Goal: Task Accomplishment & Management: Use online tool/utility

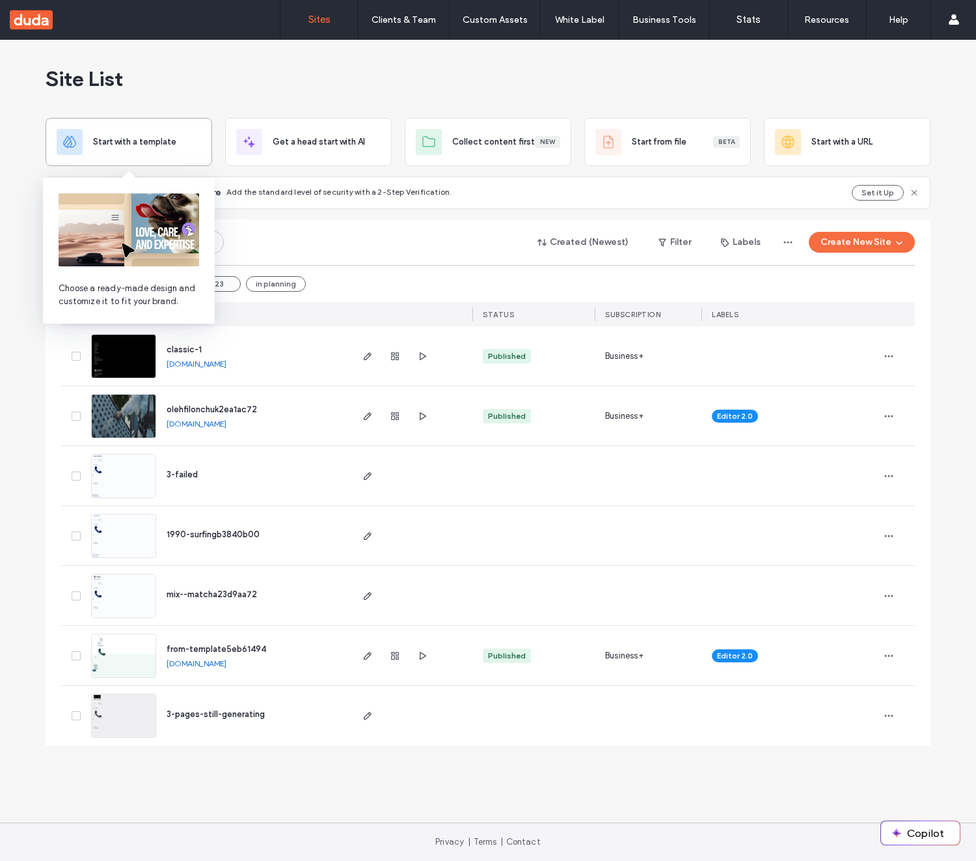
click at [164, 143] on span "Start with a template" at bounding box center [134, 141] width 83 height 13
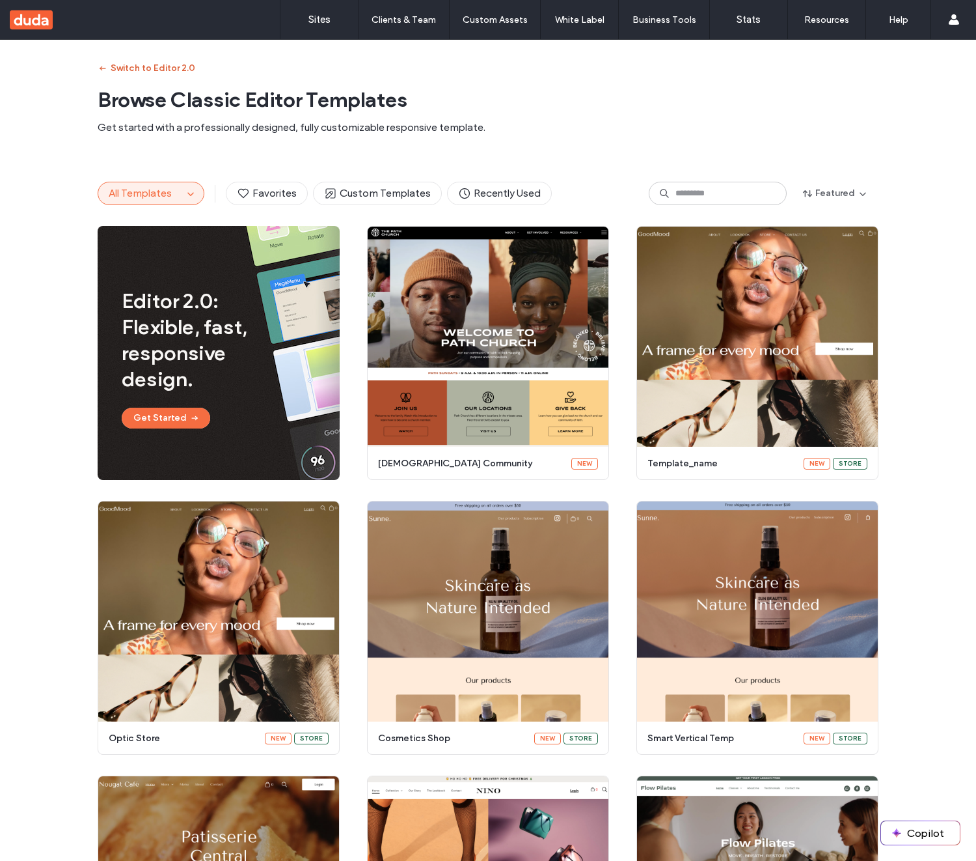
click at [163, 66] on button "Switch to Editor 2.0" at bounding box center [147, 68] width 98 height 21
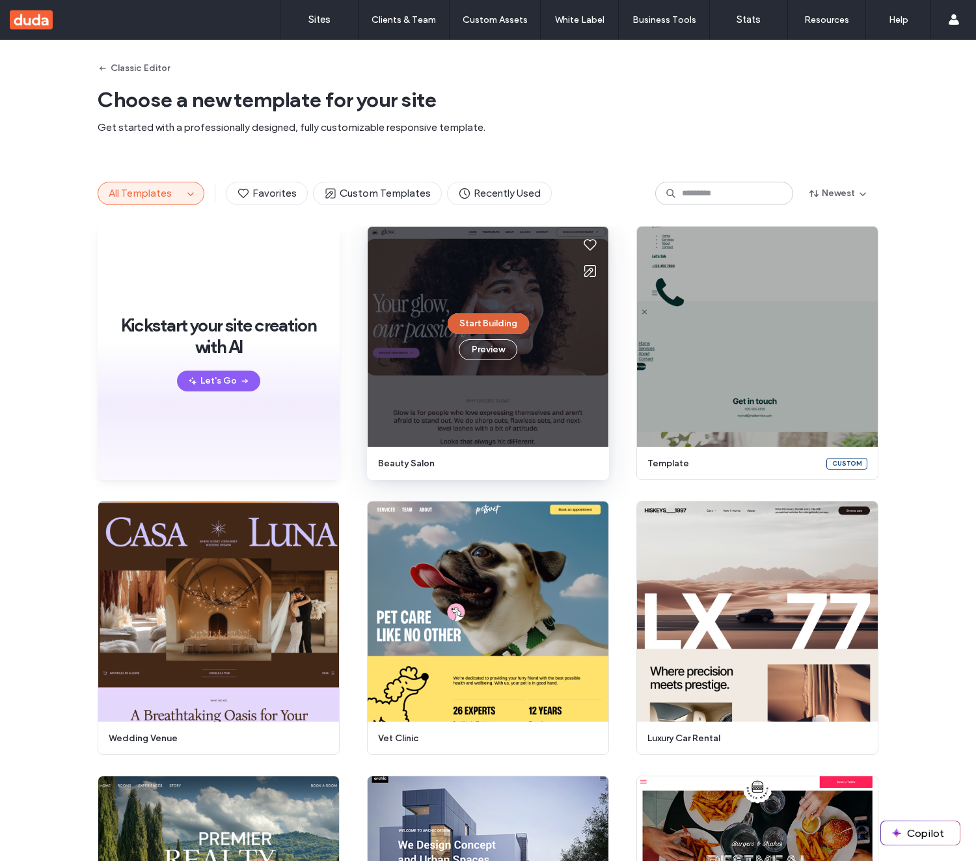
click at [504, 322] on button "Start Building" at bounding box center [488, 323] width 81 height 21
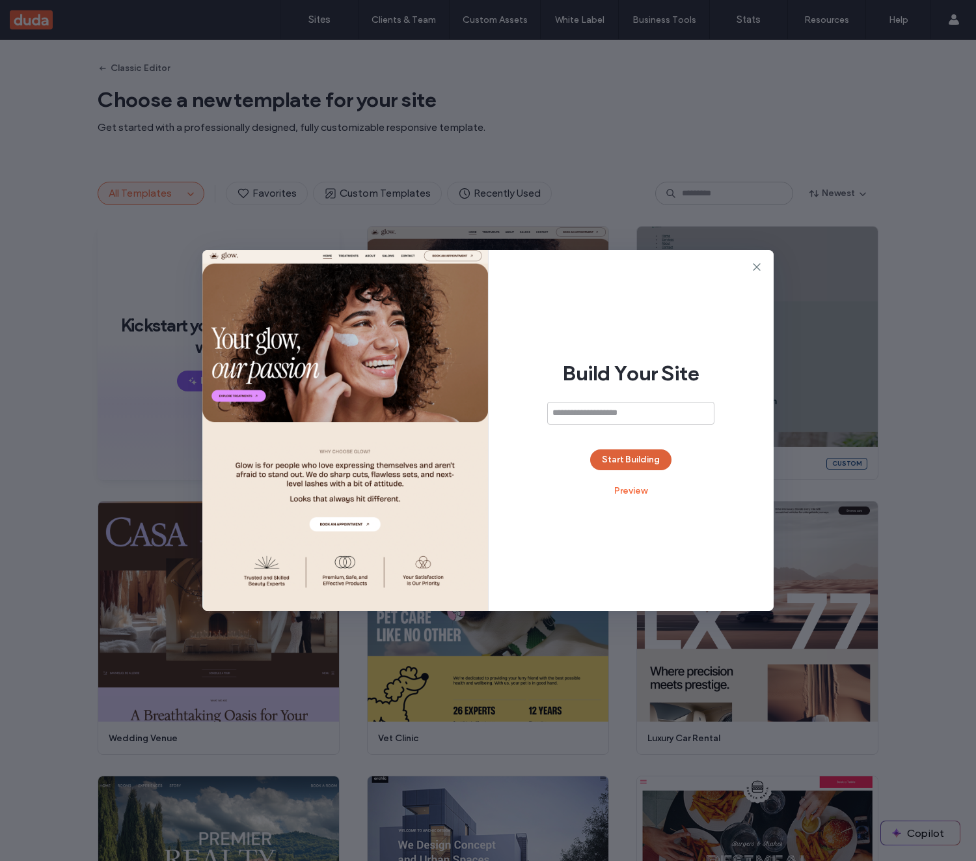
click at [661, 460] on button "Start Building" at bounding box center [630, 459] width 81 height 21
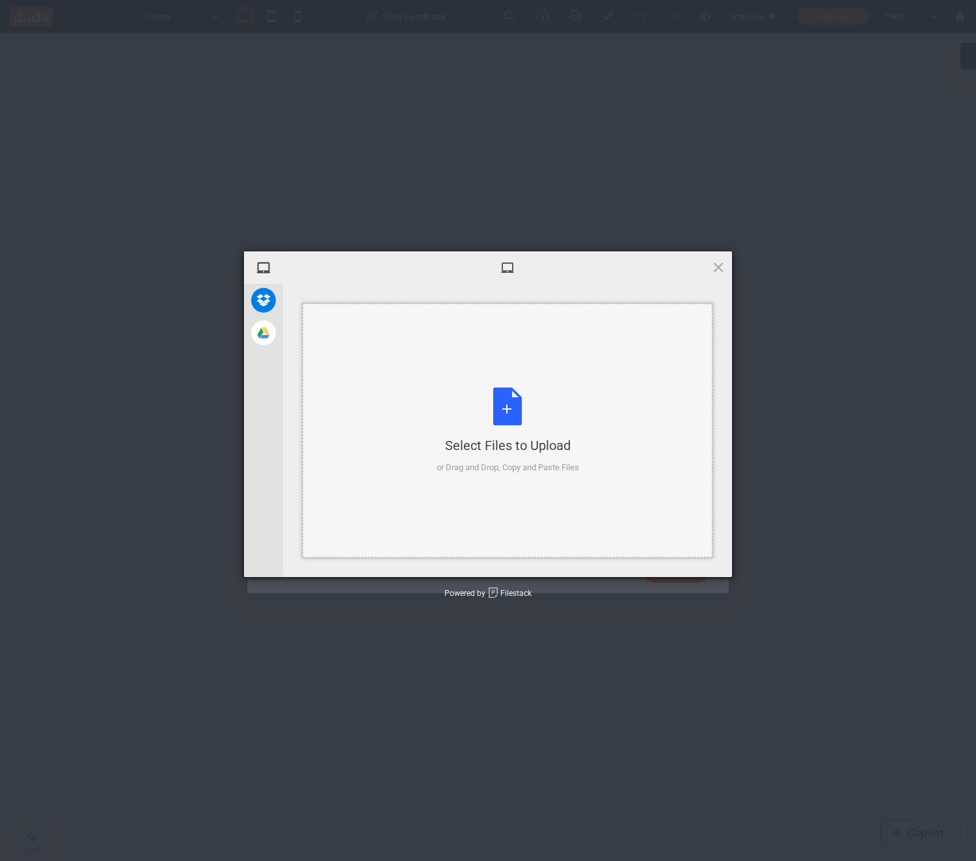
click at [521, 393] on div "Select Files to Upload or Drag and Drop, Copy and Paste Files" at bounding box center [508, 430] width 143 height 87
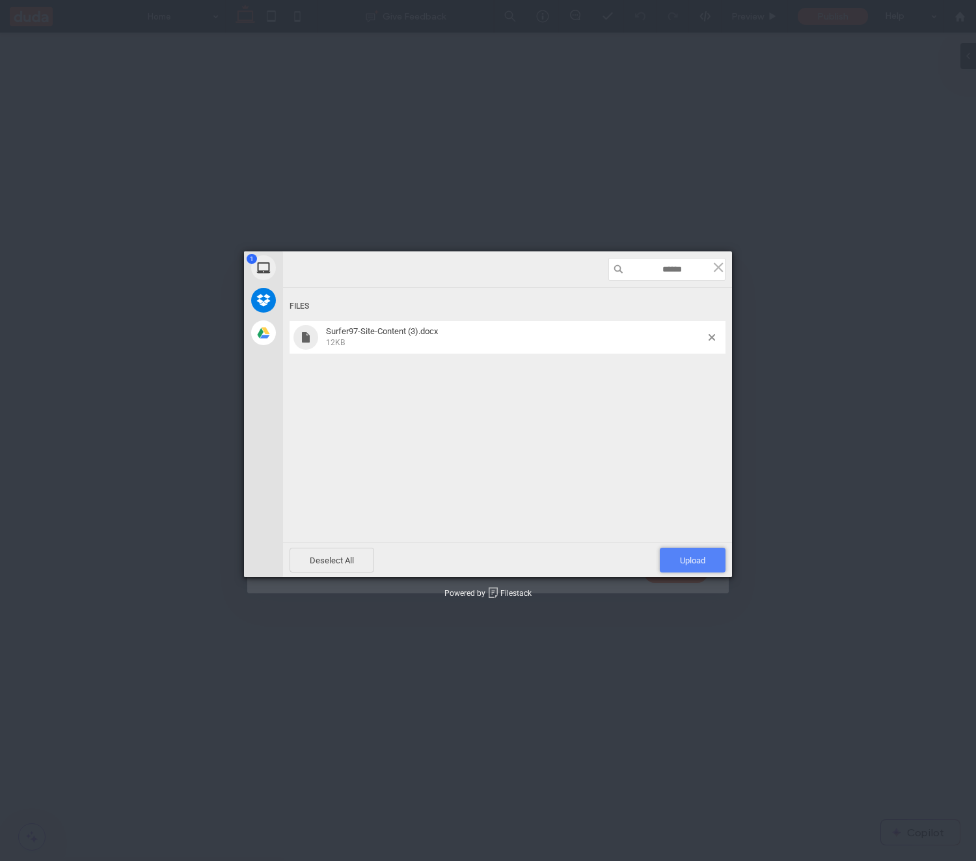
click at [672, 555] on span "Upload 1" at bounding box center [693, 559] width 66 height 25
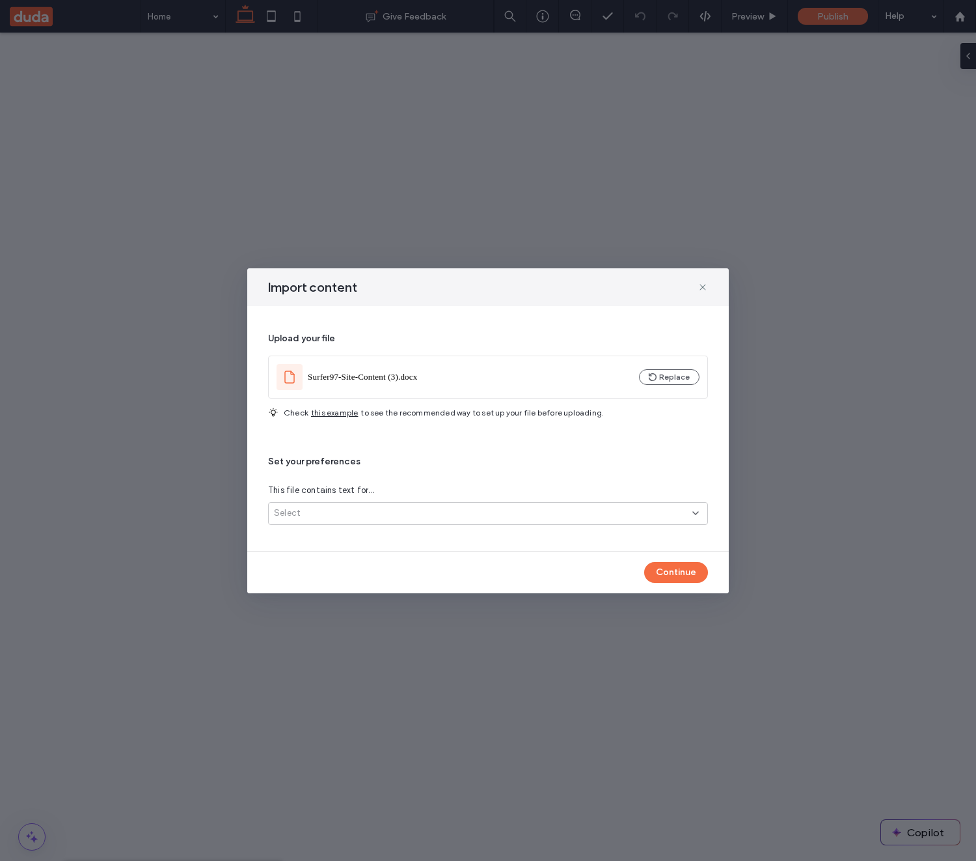
click at [555, 516] on div "Select" at bounding box center [483, 512] width 419 height 13
click at [517, 549] on div "Several site pages" at bounding box center [488, 558] width 439 height 23
click at [686, 565] on button "Continue" at bounding box center [676, 572] width 64 height 21
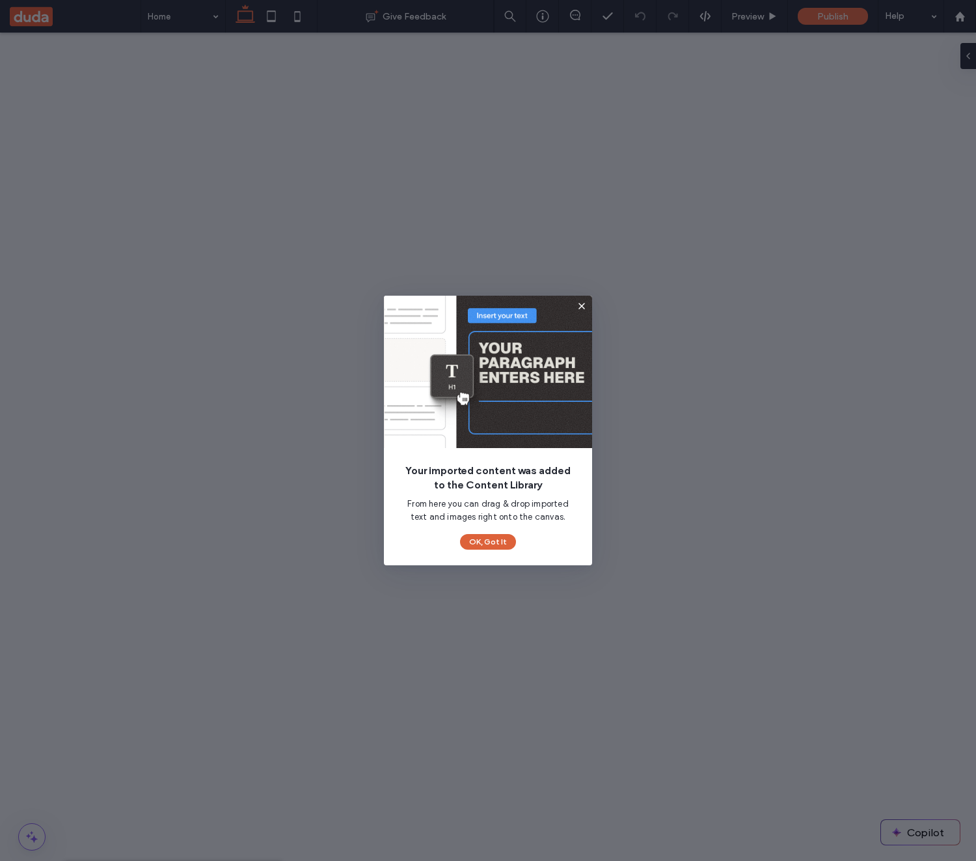
drag, startPoint x: 489, startPoint y: 541, endPoint x: 396, endPoint y: 491, distance: 104.8
click at [489, 541] on button "OK, Got It" at bounding box center [488, 542] width 56 height 16
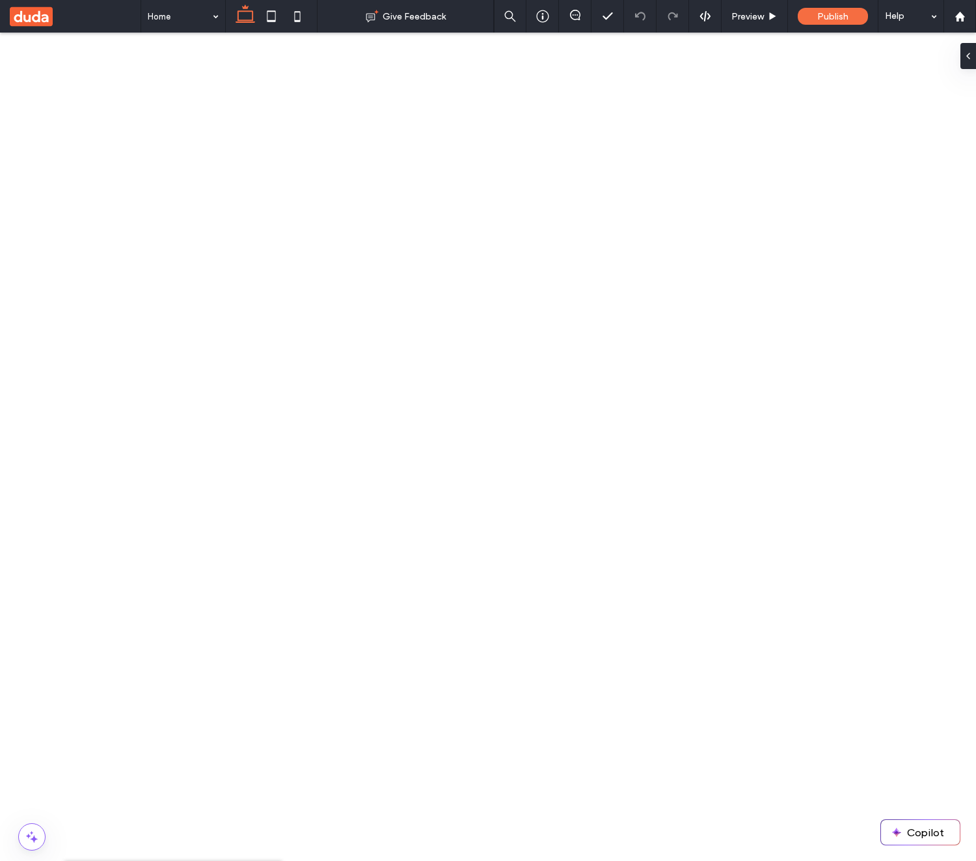
click at [89, 860] on icon at bounding box center [84, 878] width 10 height 10
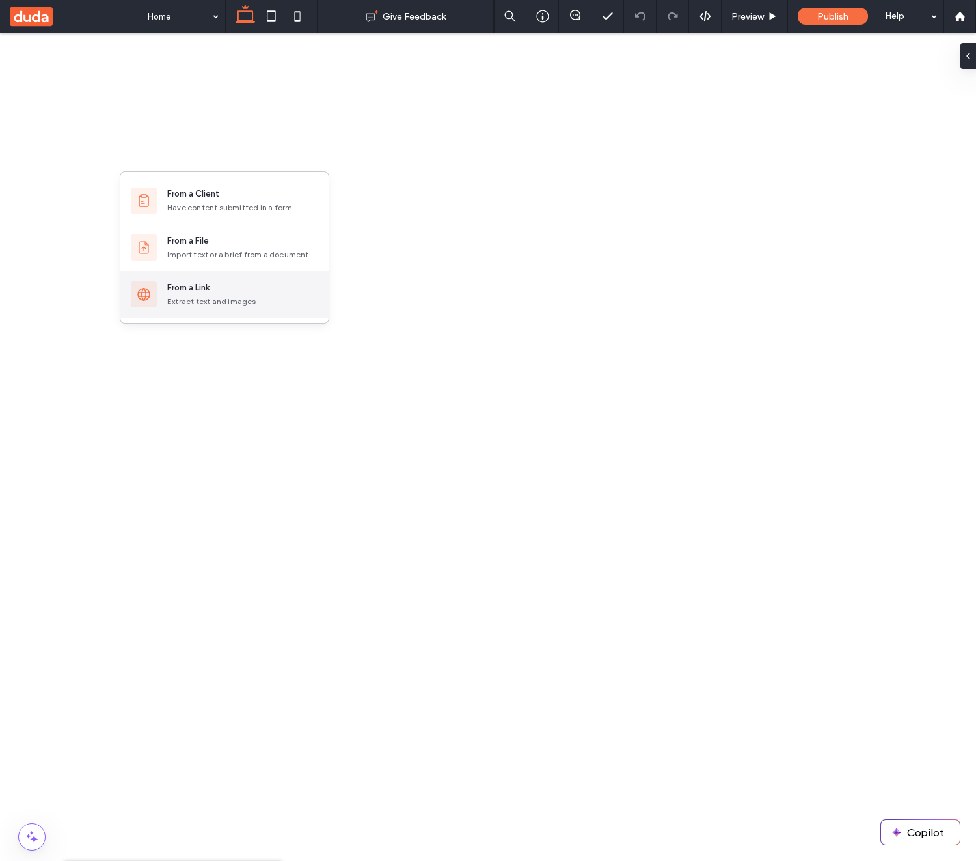
click at [231, 280] on div "From a Link Extract text and images" at bounding box center [224, 294] width 208 height 47
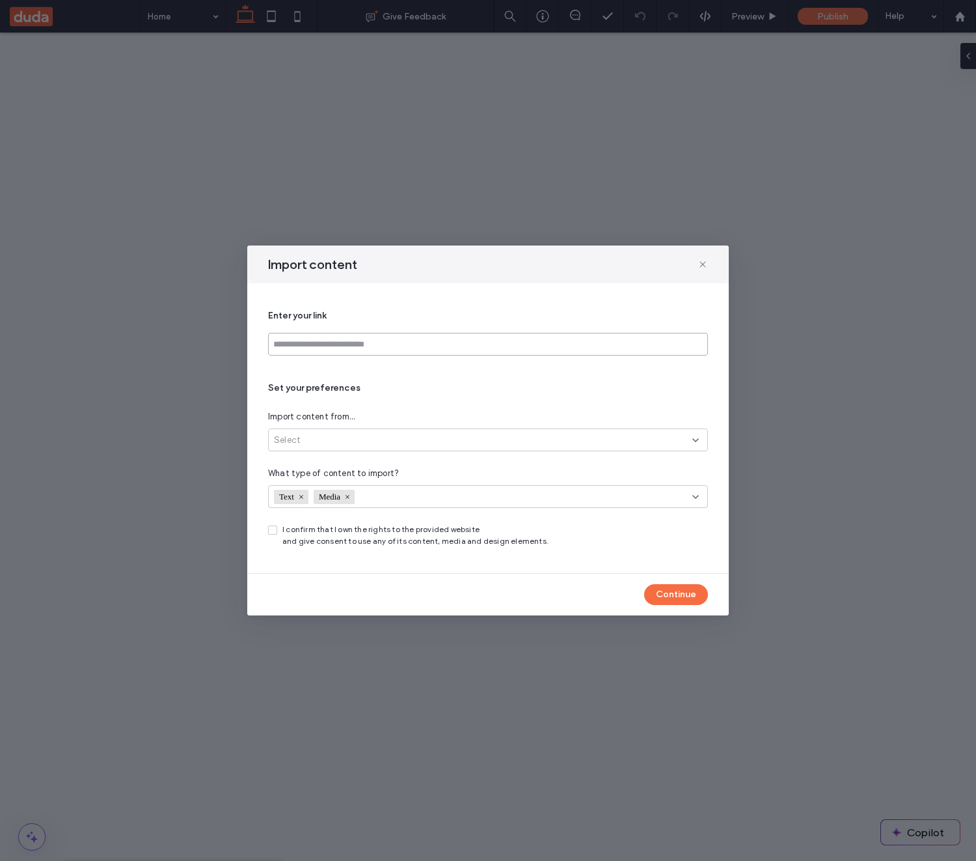
click at [396, 348] on input at bounding box center [488, 344] width 440 height 23
paste input "**********"
type input "**********"
click at [391, 437] on div "Select" at bounding box center [483, 440] width 419 height 13
click at [365, 462] on div "Link’s exact page" at bounding box center [488, 462] width 439 height 23
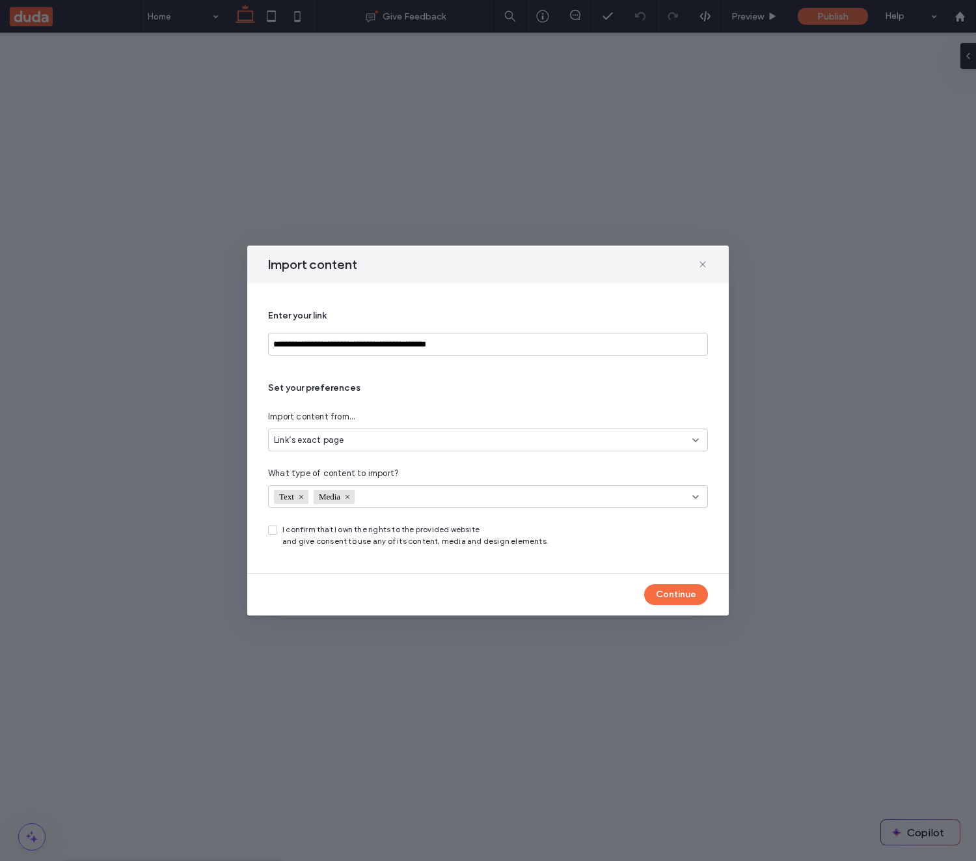
click at [277, 529] on div "I confirm that I own the rights to the provided website and give consent to use…" at bounding box center [488, 534] width 440 height 23
click at [394, 533] on span "I confirm that I own the rights to the provided website and give consent to use…" at bounding box center [416, 534] width 266 height 23
click at [272, 531] on icon at bounding box center [272, 530] width 5 height 4
click at [708, 598] on div "Continue" at bounding box center [488, 594] width 482 height 42
click at [695, 594] on button "Continue" at bounding box center [676, 594] width 64 height 21
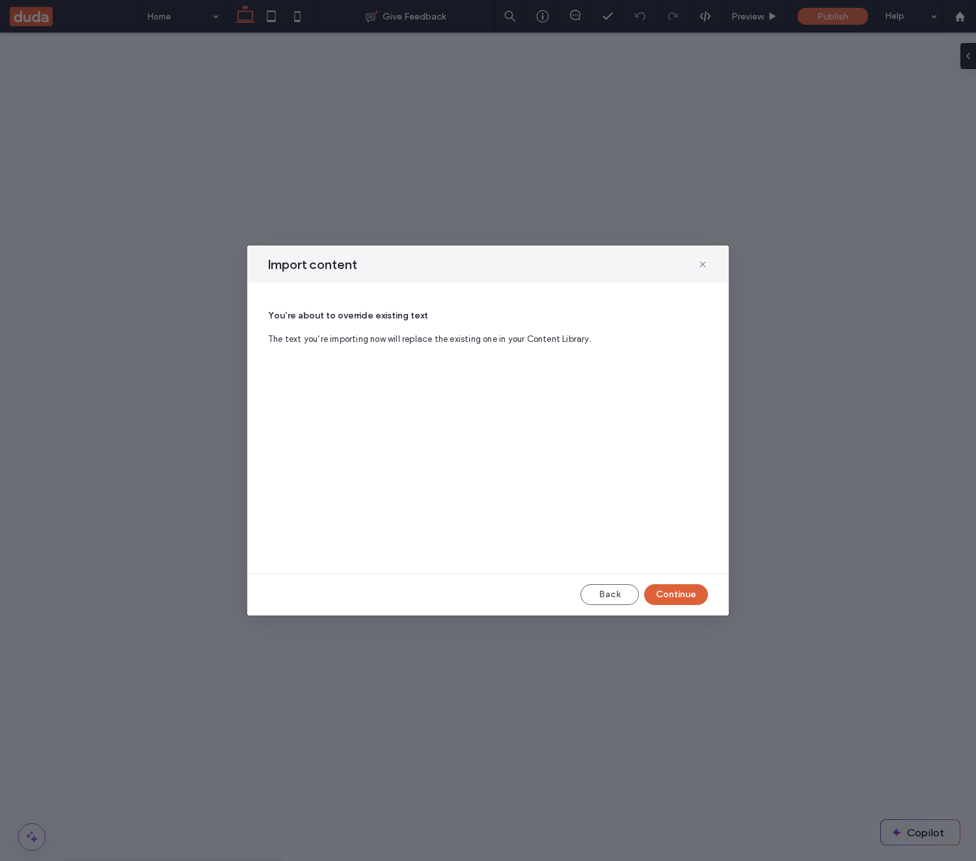
click at [685, 590] on button "Continue" at bounding box center [676, 594] width 64 height 21
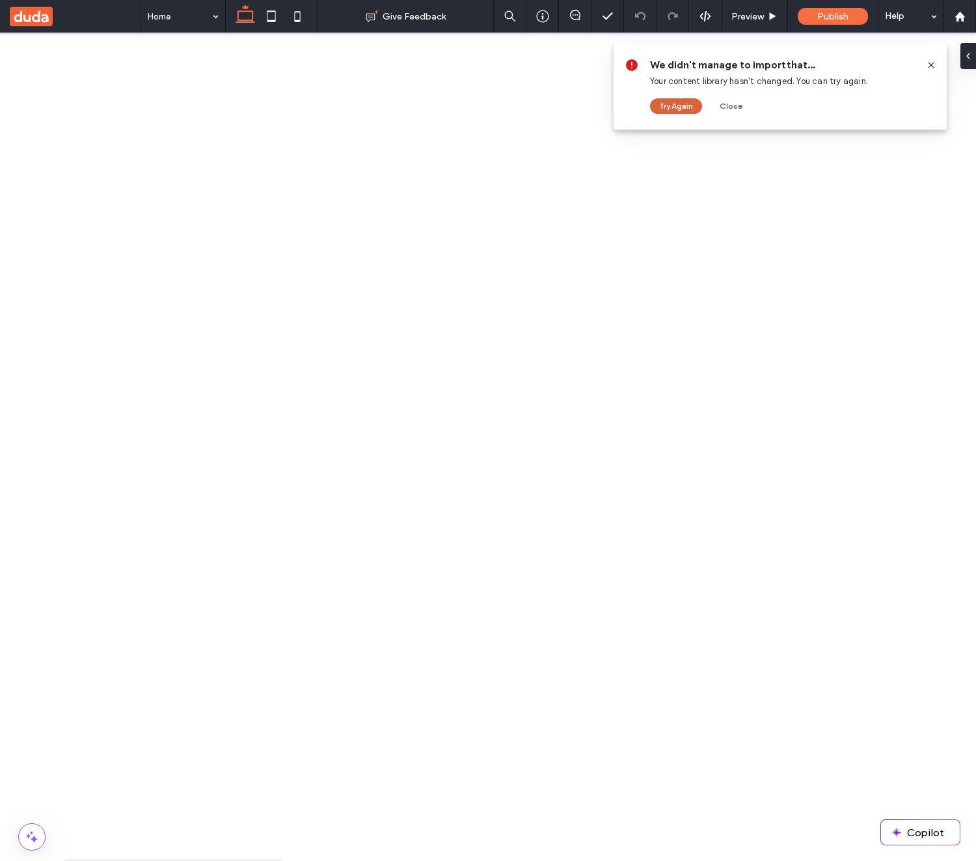
click at [680, 104] on button "Try Again" at bounding box center [676, 106] width 52 height 16
click at [35, 16] on use at bounding box center [31, 17] width 43 height 20
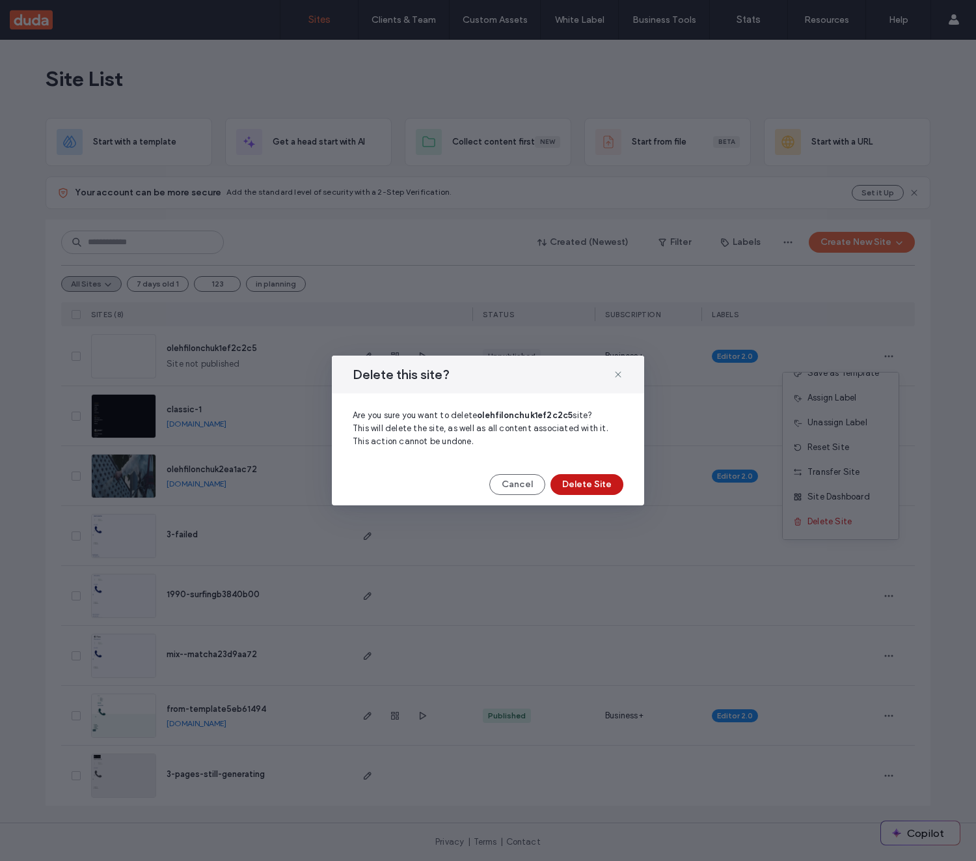
click at [609, 476] on button "Delete Site" at bounding box center [587, 484] width 73 height 21
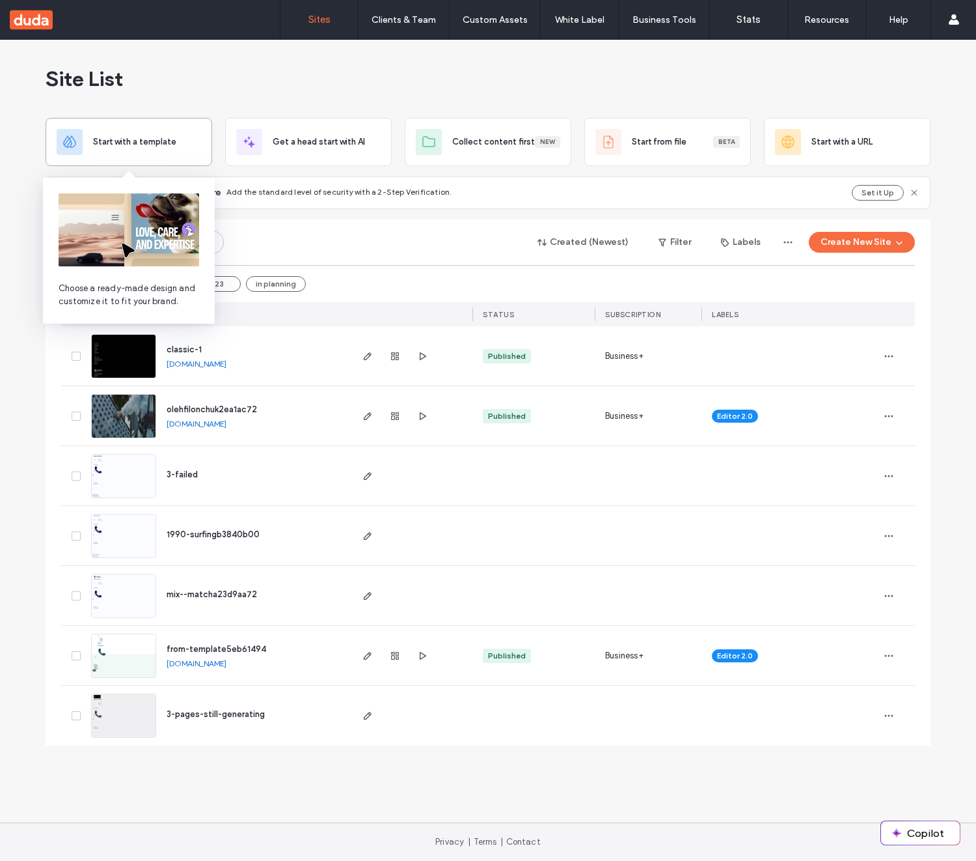
click at [173, 149] on div "Start with a template" at bounding box center [129, 142] width 145 height 26
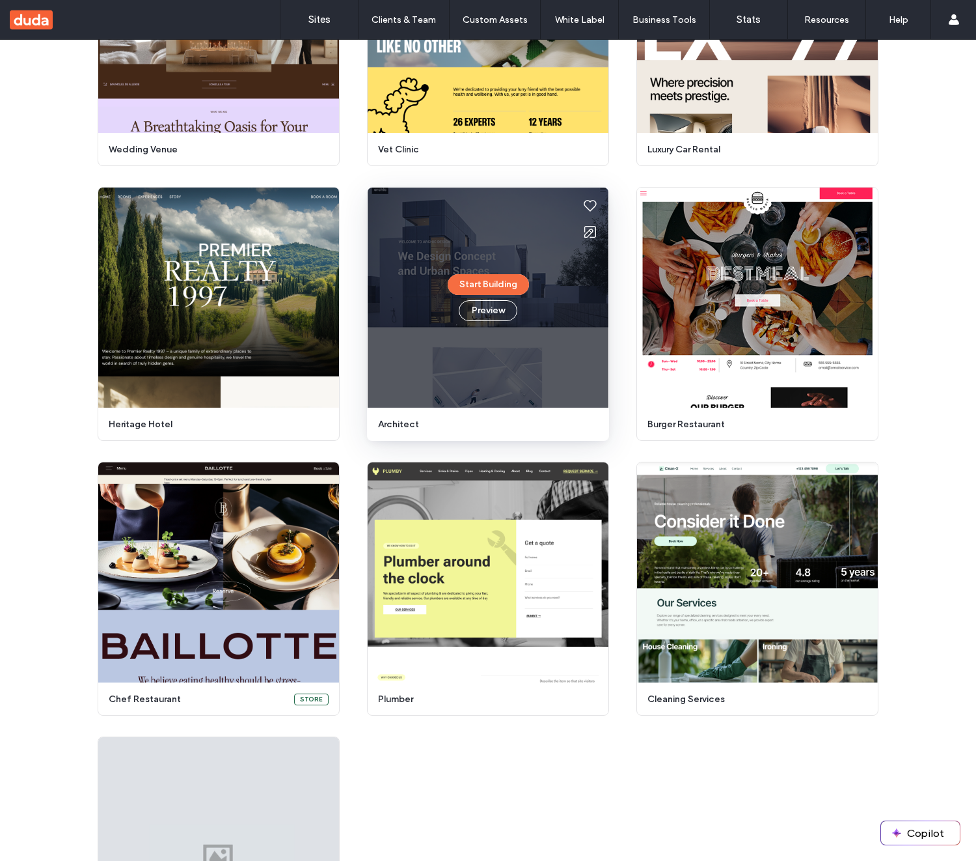
scroll to position [527, 0]
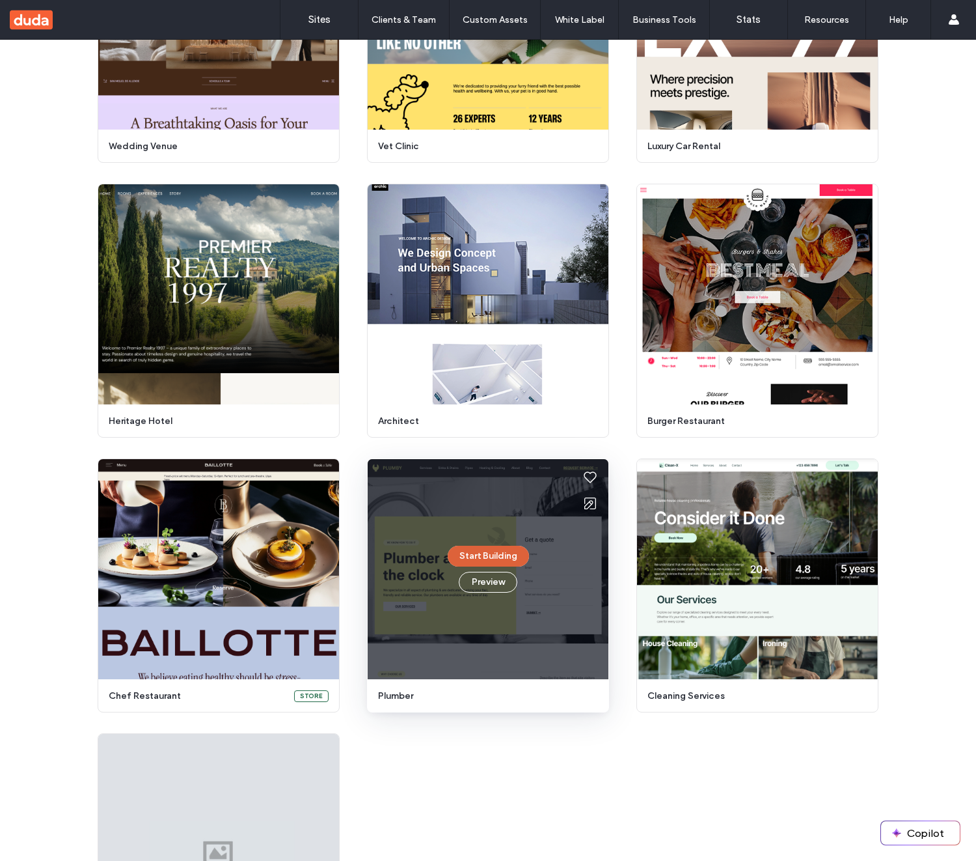
click at [513, 549] on button "Start Building" at bounding box center [488, 555] width 81 height 21
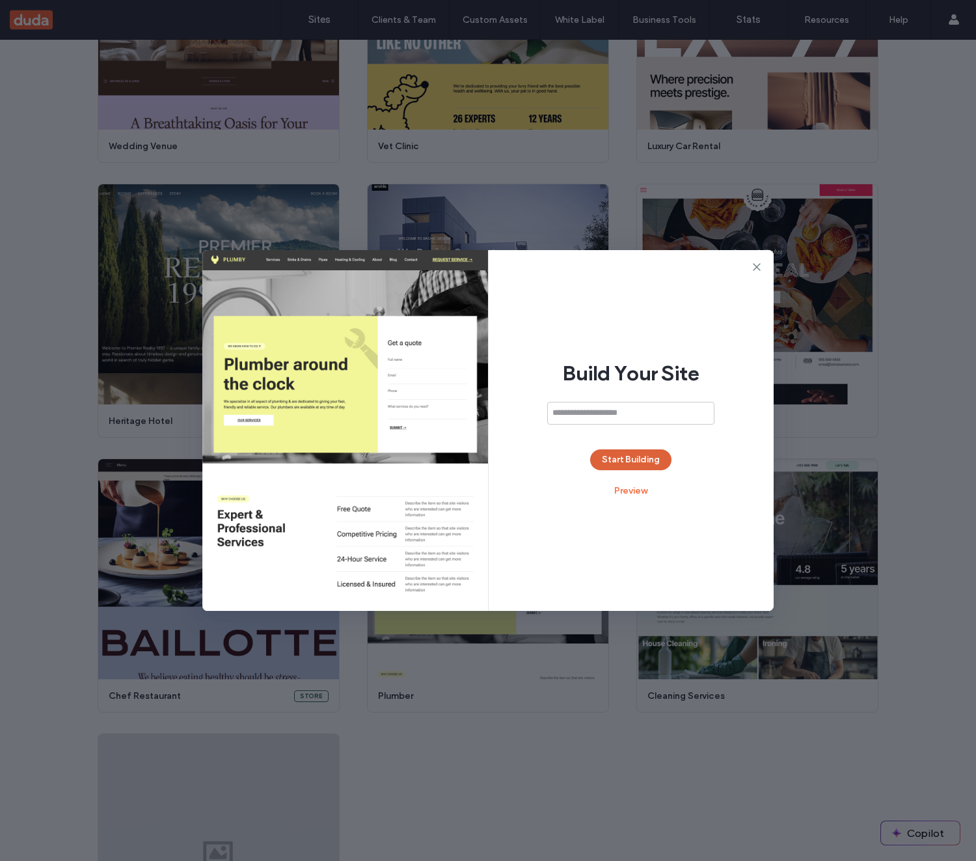
click at [637, 457] on button "Start Building" at bounding box center [630, 459] width 81 height 21
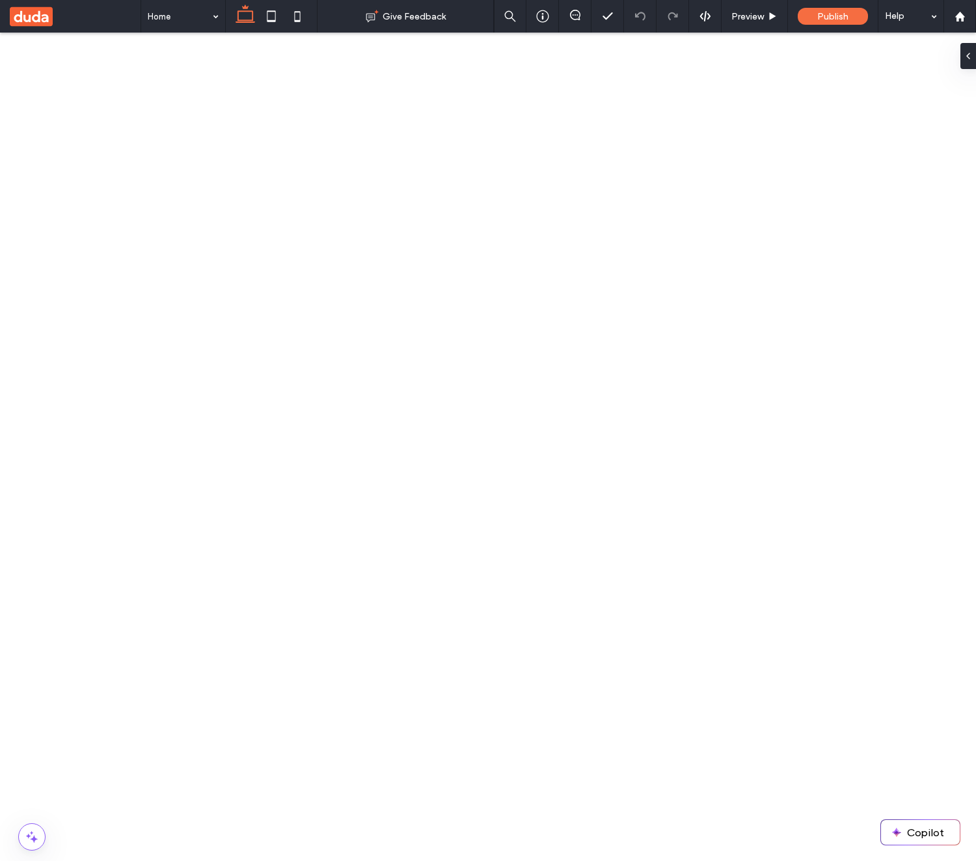
click at [217, 245] on div "From a File" at bounding box center [237, 240] width 151 height 13
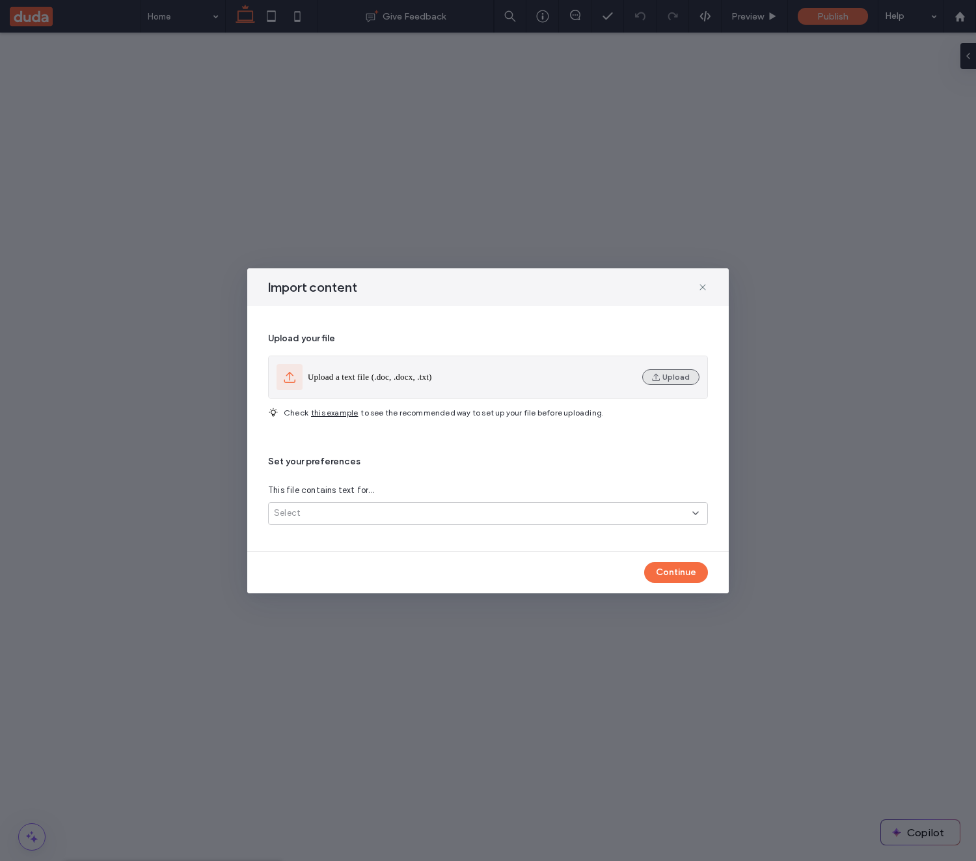
click at [661, 383] on button "Upload" at bounding box center [670, 377] width 57 height 16
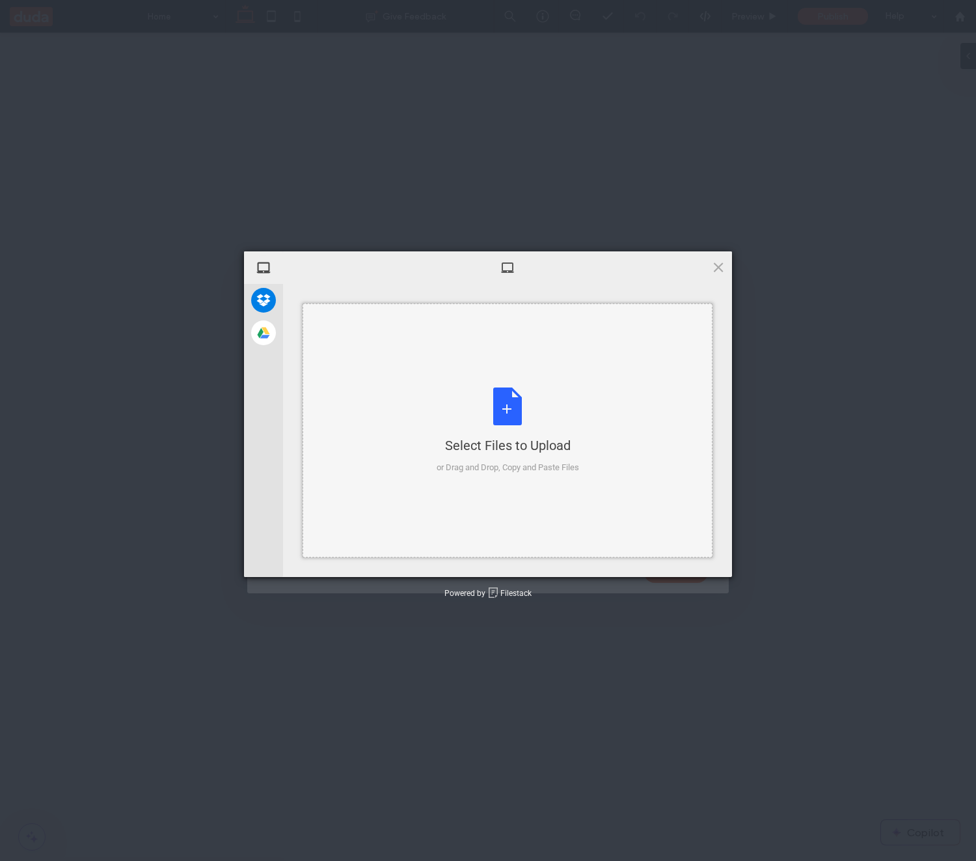
click at [526, 356] on div "Select Files to Upload or Drag and Drop, Copy and Paste Files" at bounding box center [508, 430] width 410 height 254
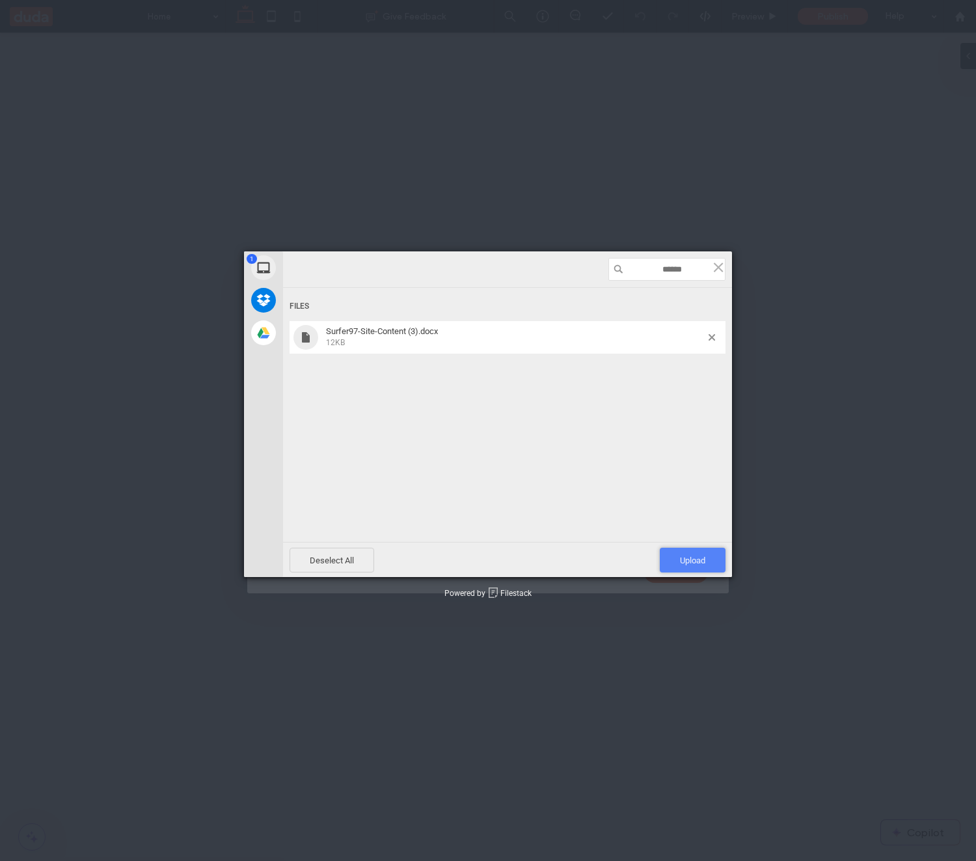
click at [674, 556] on span "Upload 1" at bounding box center [693, 559] width 66 height 25
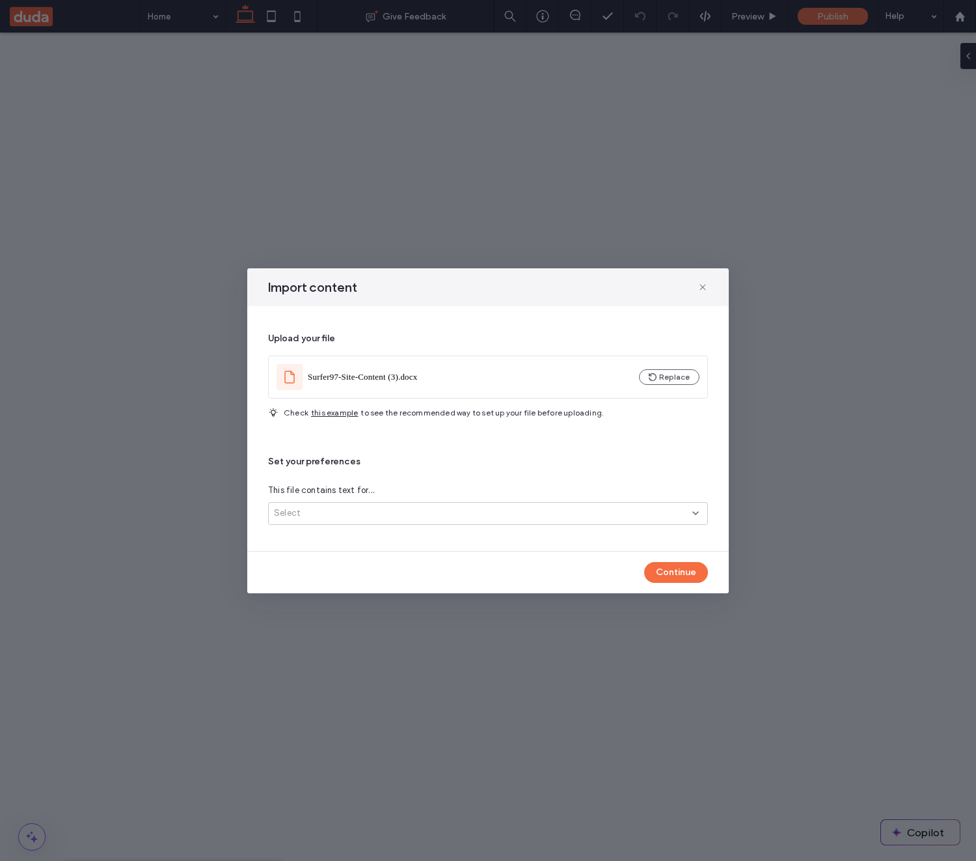
click at [393, 517] on div "Select" at bounding box center [483, 512] width 419 height 13
click at [331, 567] on div "Several site pages" at bounding box center [488, 558] width 439 height 23
click at [667, 578] on button "Continue" at bounding box center [676, 572] width 64 height 21
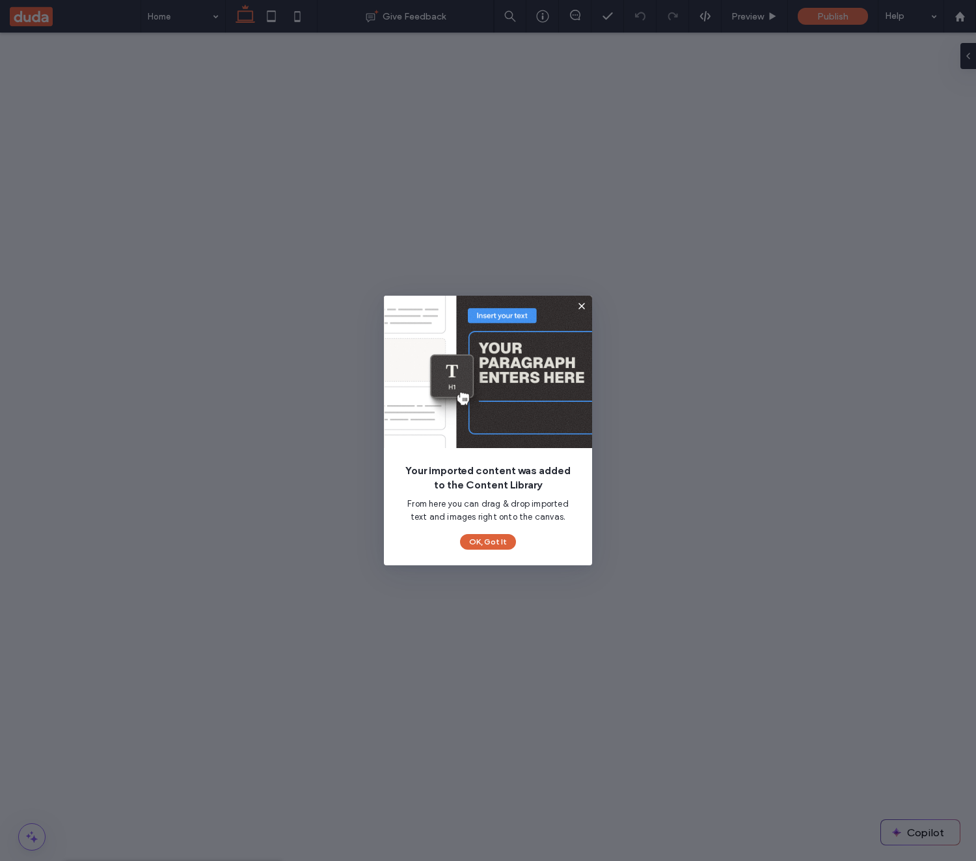
click at [502, 542] on button "OK, Got It" at bounding box center [488, 542] width 56 height 16
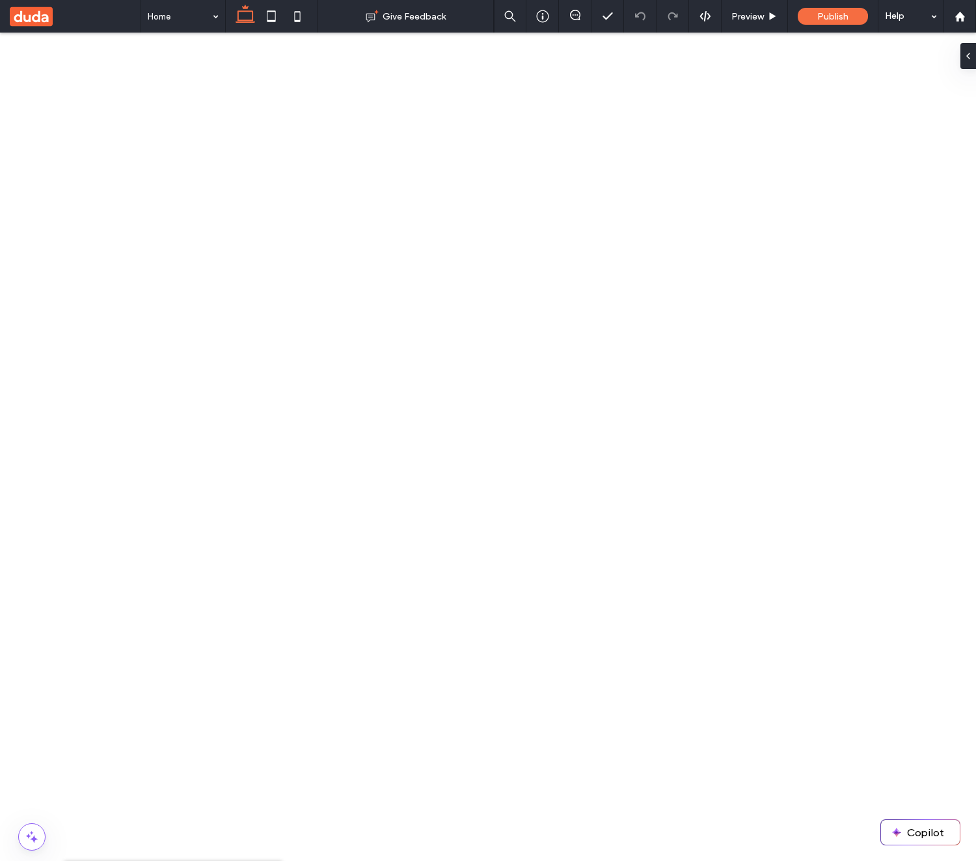
click at [87, 860] on icon at bounding box center [84, 878] width 10 height 10
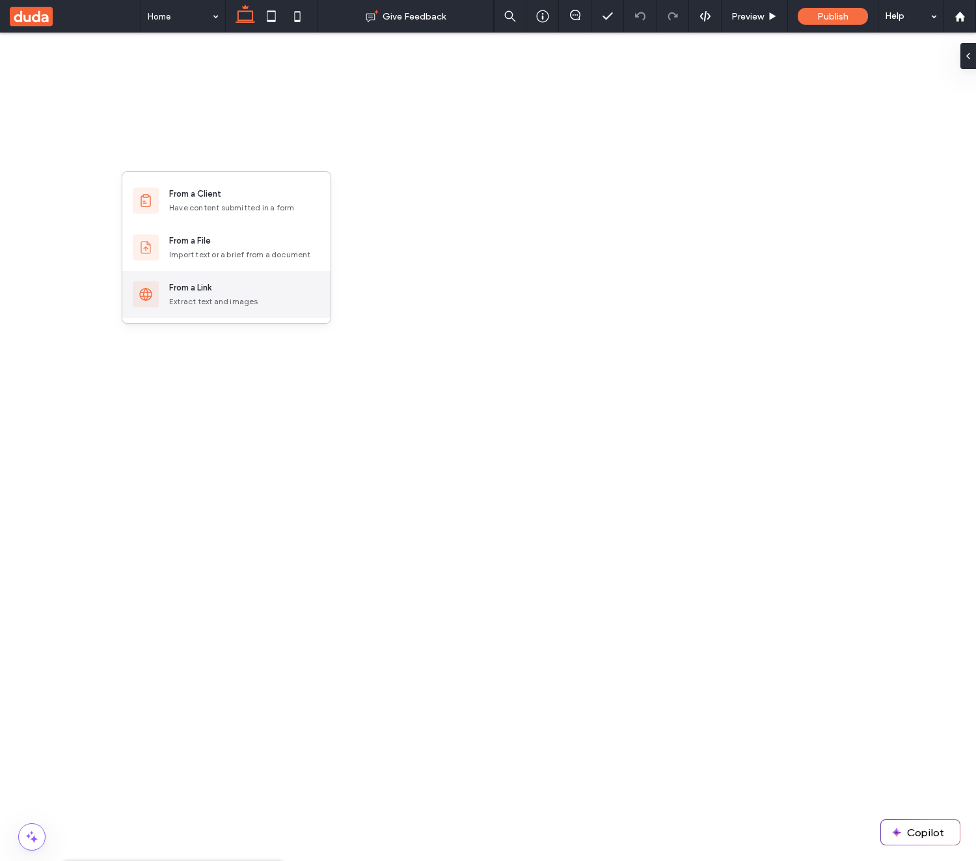
click at [202, 289] on div "From a Link" at bounding box center [190, 287] width 42 height 13
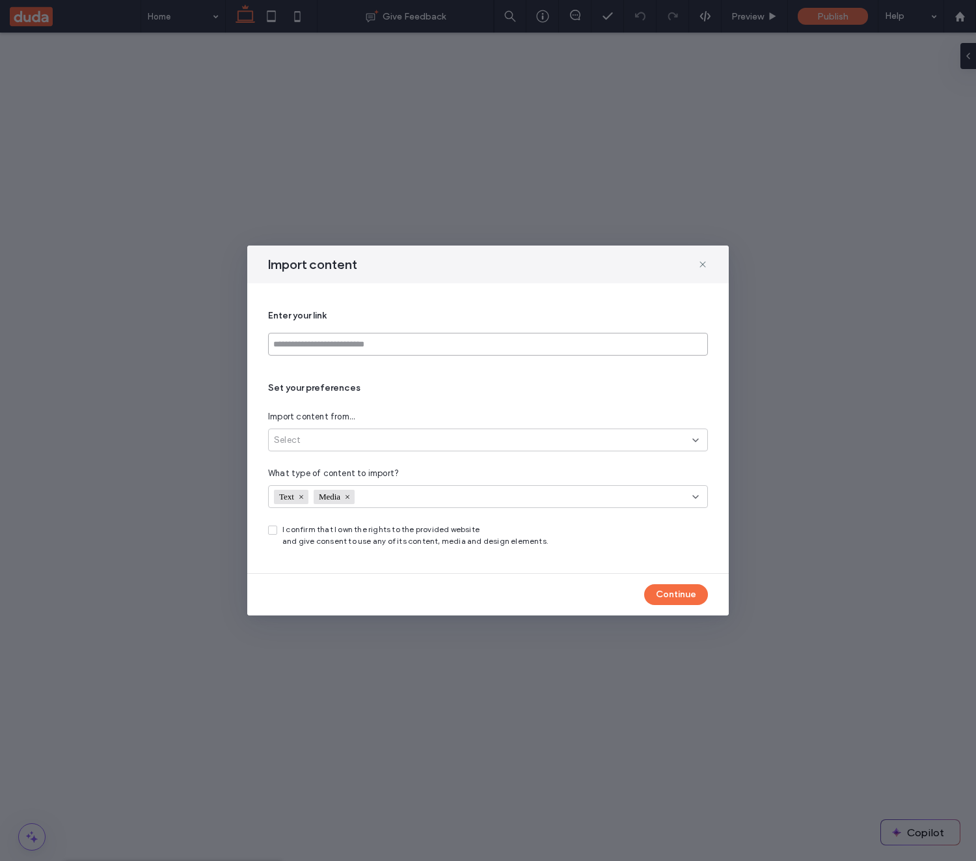
click at [422, 342] on input at bounding box center [488, 344] width 440 height 23
paste input "**********"
type input "**********"
click at [462, 443] on div "Select" at bounding box center [483, 440] width 419 height 13
click at [367, 462] on div "Link’s exact page" at bounding box center [488, 462] width 439 height 23
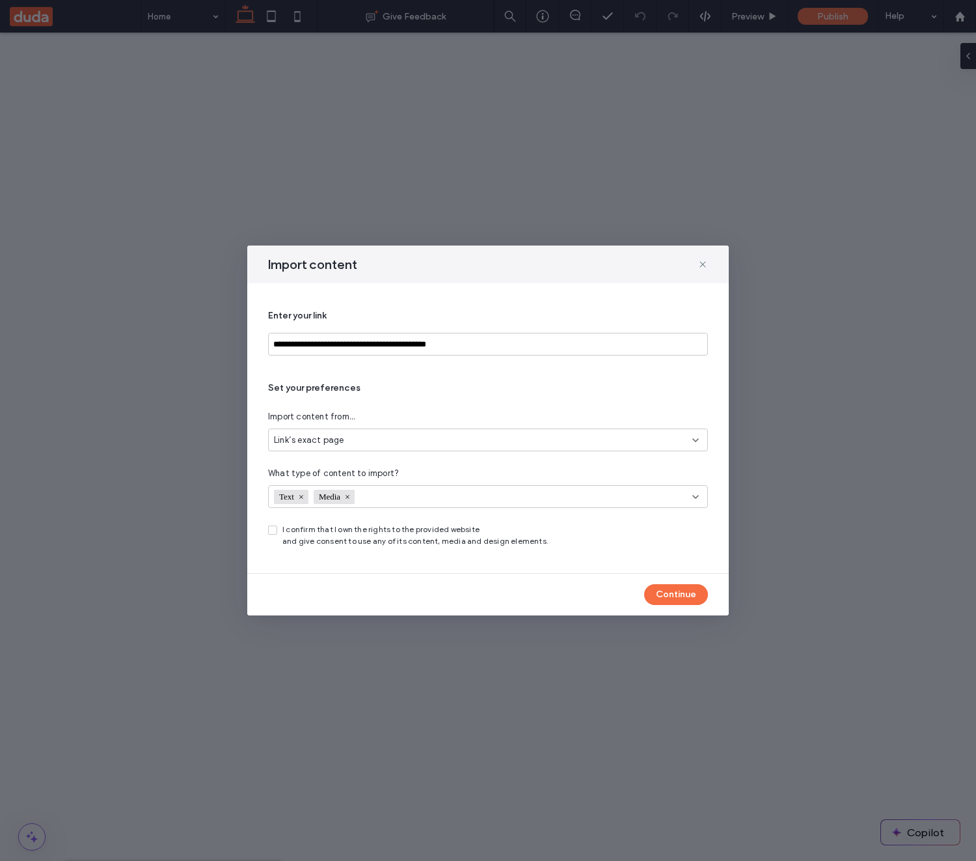
click at [277, 530] on span at bounding box center [272, 529] width 9 height 9
click at [683, 598] on button "Continue" at bounding box center [676, 594] width 64 height 21
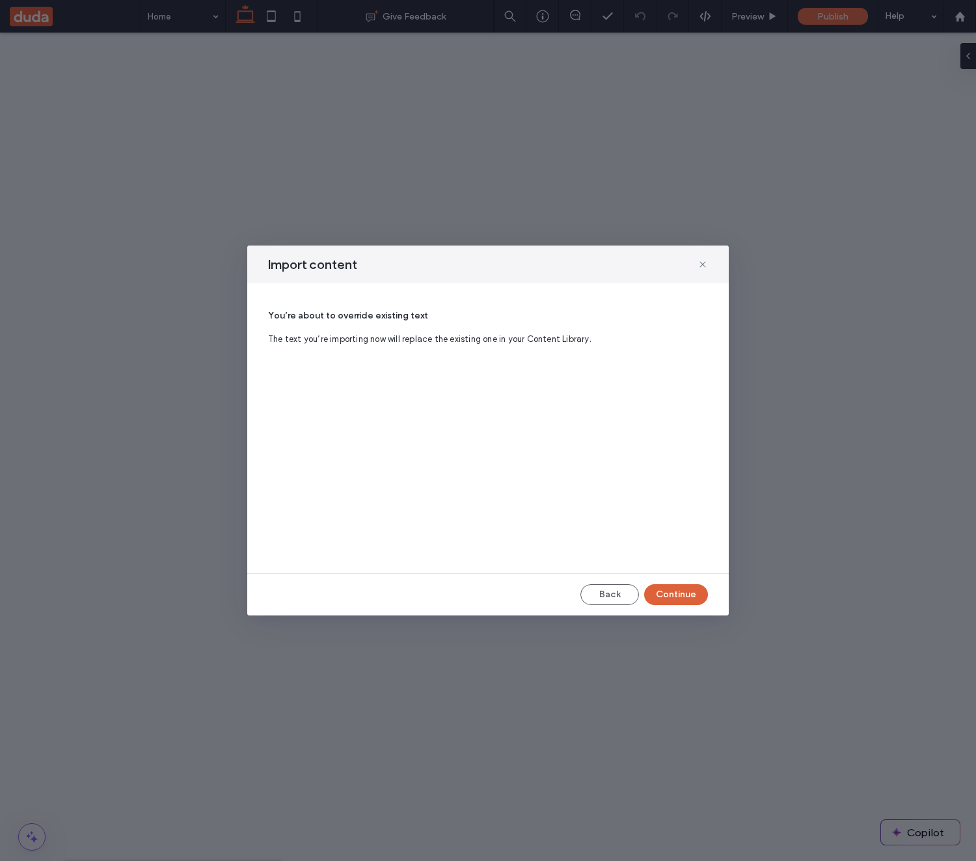
click at [685, 592] on button "Continue" at bounding box center [676, 594] width 64 height 21
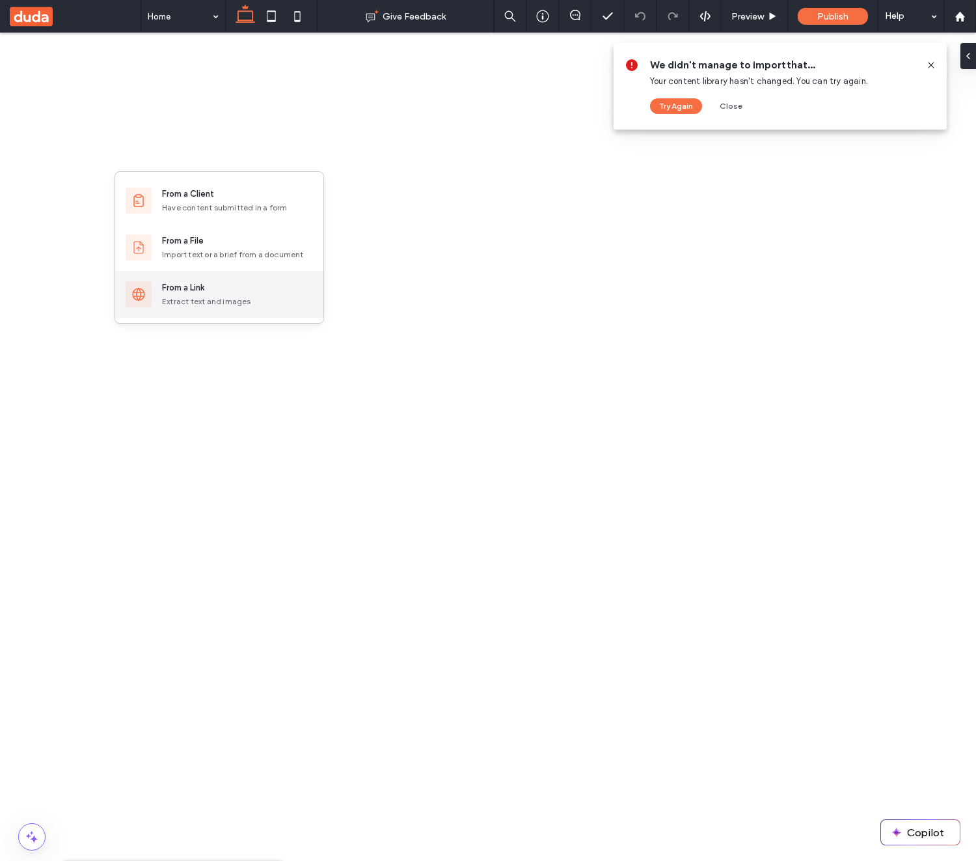
click at [218, 274] on div "From a Link Extract text and images" at bounding box center [219, 294] width 208 height 47
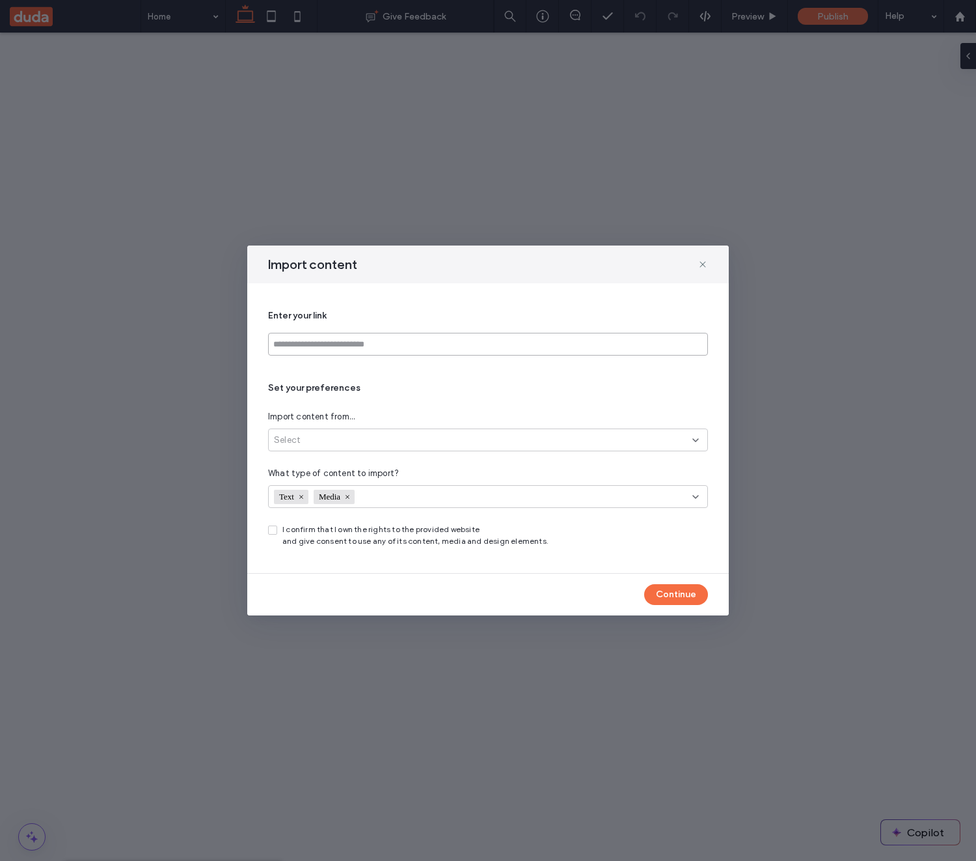
click at [352, 340] on input at bounding box center [488, 344] width 440 height 23
paste input "**********"
type input "**********"
click at [409, 443] on div "Select" at bounding box center [483, 440] width 419 height 13
click at [363, 461] on div "Link’s exact page" at bounding box center [488, 462] width 439 height 23
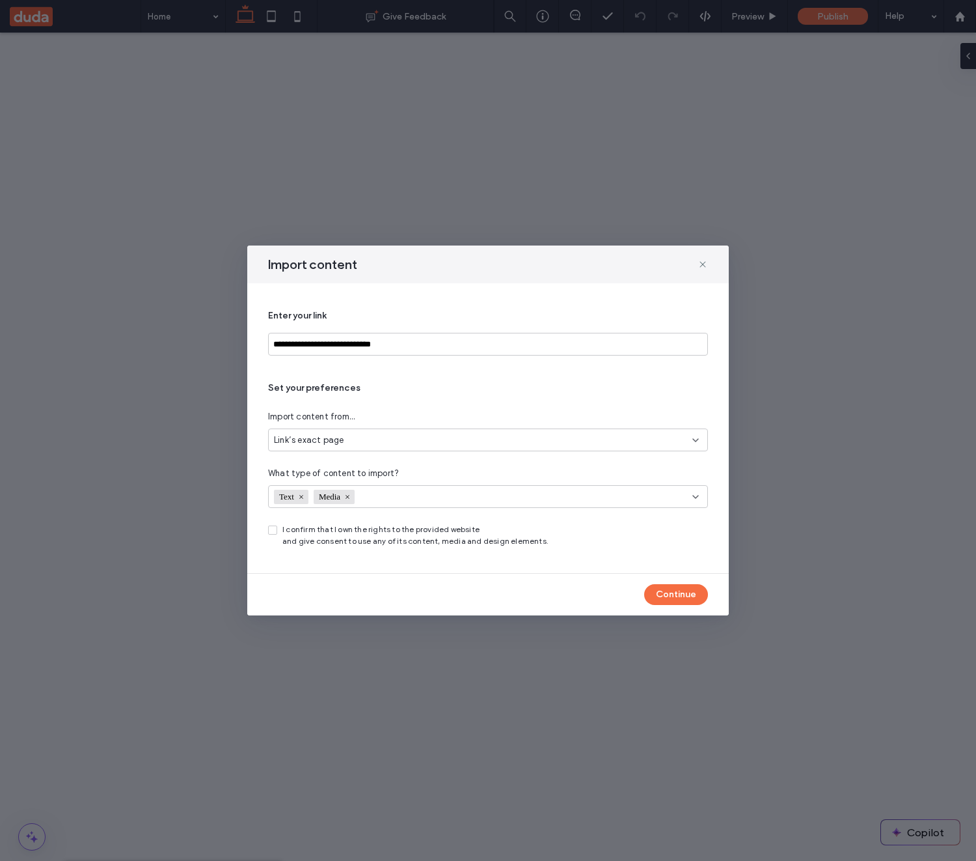
click at [272, 532] on span at bounding box center [272, 529] width 9 height 9
click at [684, 594] on button "Continue" at bounding box center [676, 594] width 64 height 21
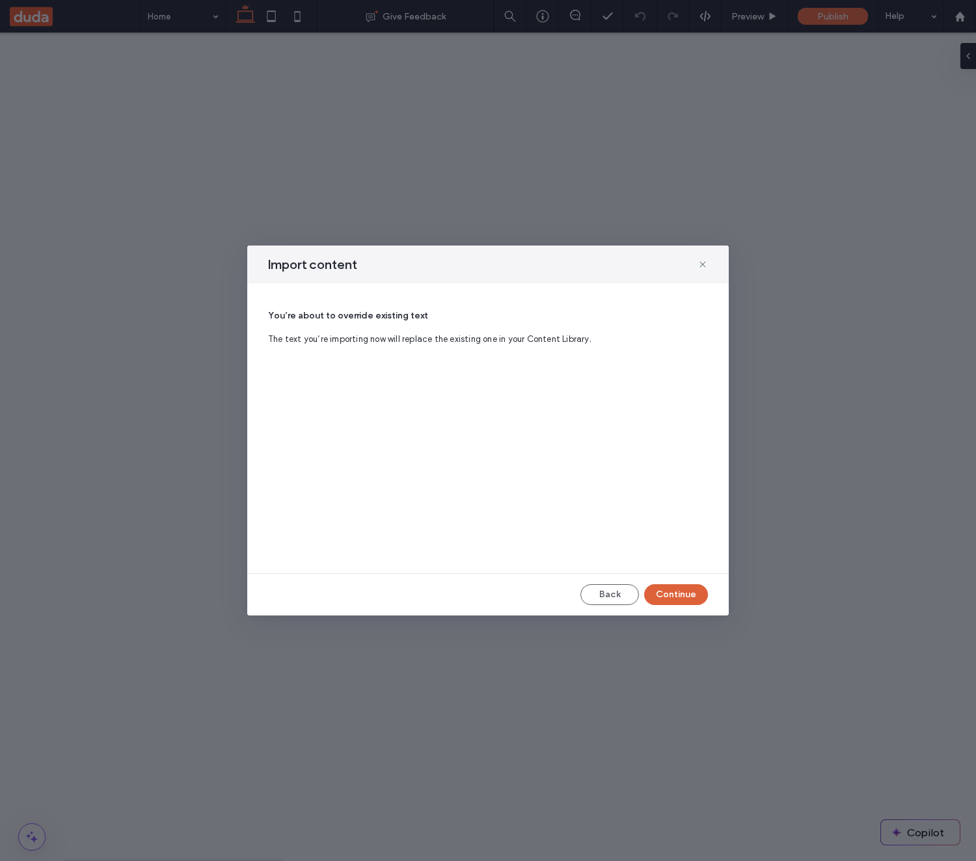
click at [684, 594] on button "Continue" at bounding box center [676, 594] width 64 height 21
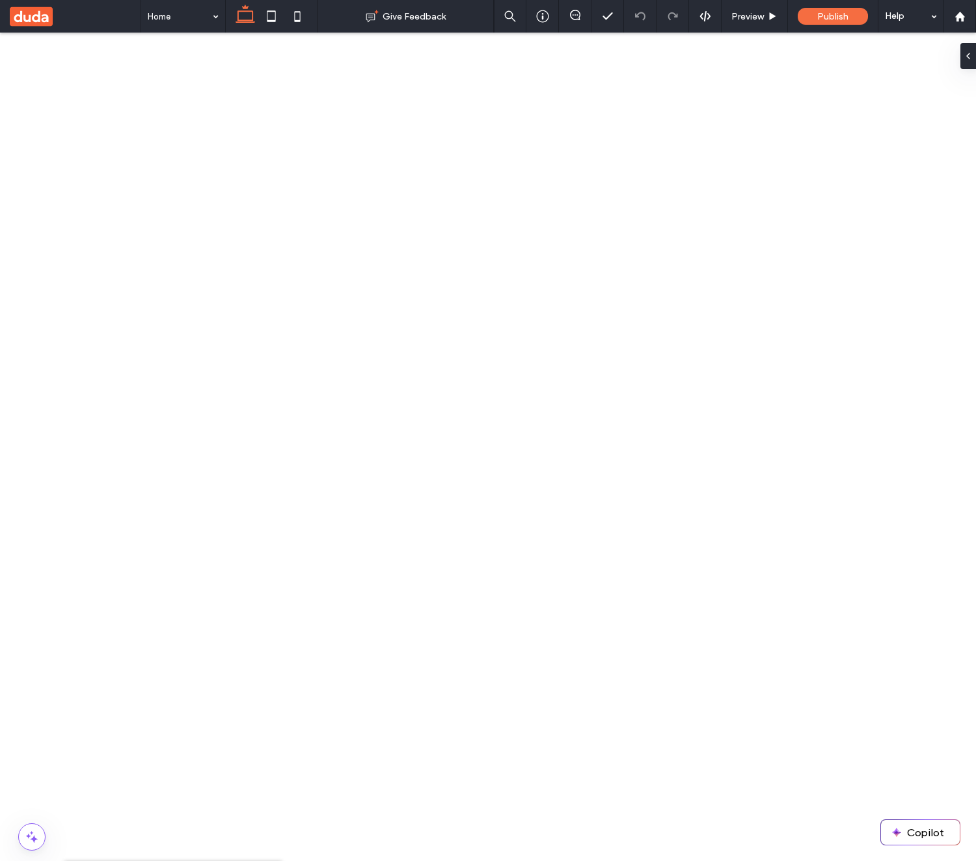
click at [184, 144] on div "Home" at bounding box center [186, 142] width 223 height 23
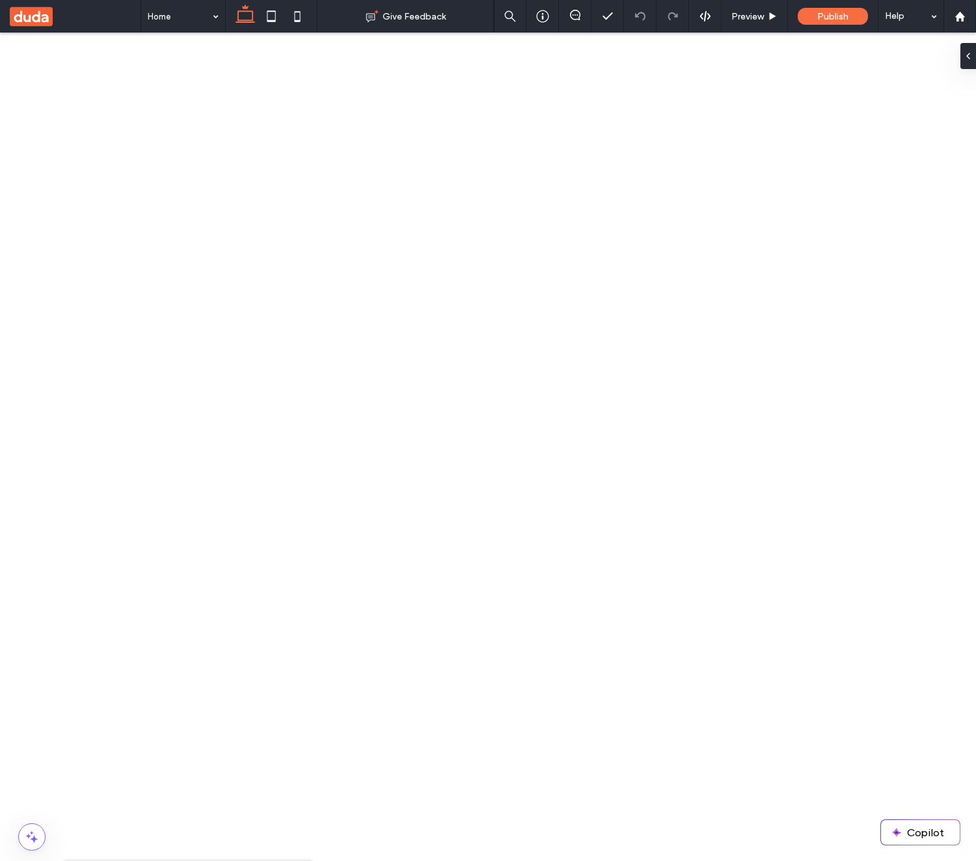
click at [180, 152] on div "Home" at bounding box center [186, 142] width 223 height 23
click at [88, 860] on icon at bounding box center [84, 878] width 10 height 10
click at [219, 252] on div "Import text or a brief from a document" at bounding box center [237, 255] width 151 height 12
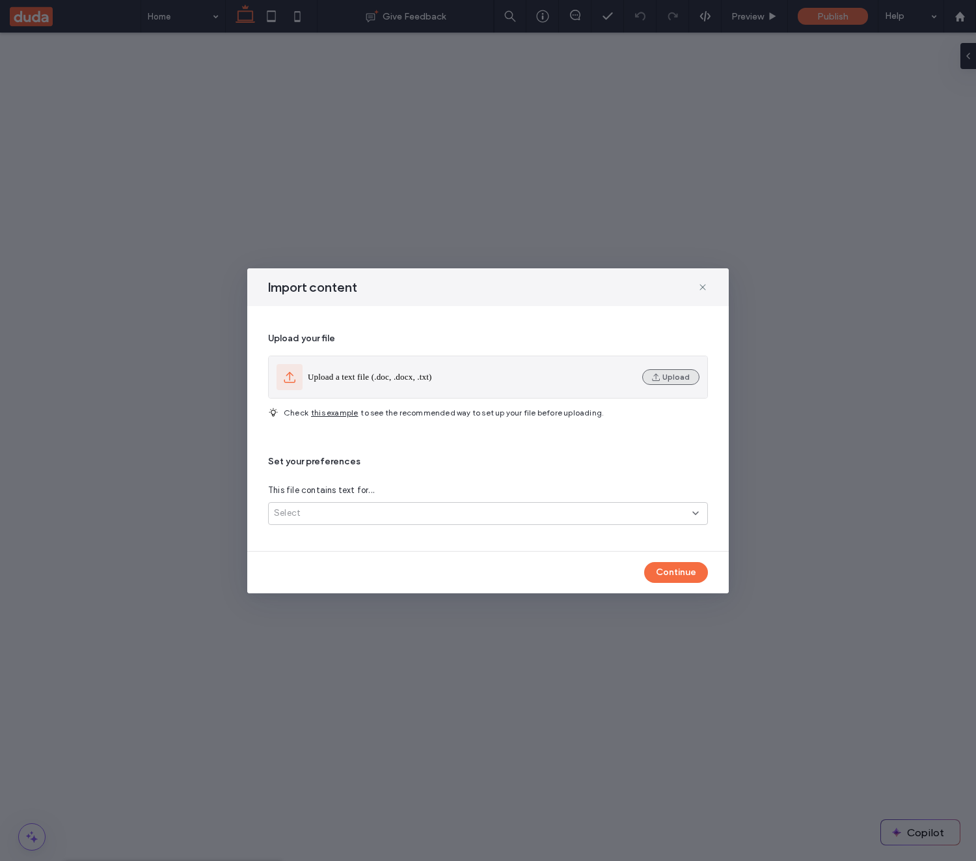
click at [673, 379] on button "Upload" at bounding box center [670, 377] width 57 height 16
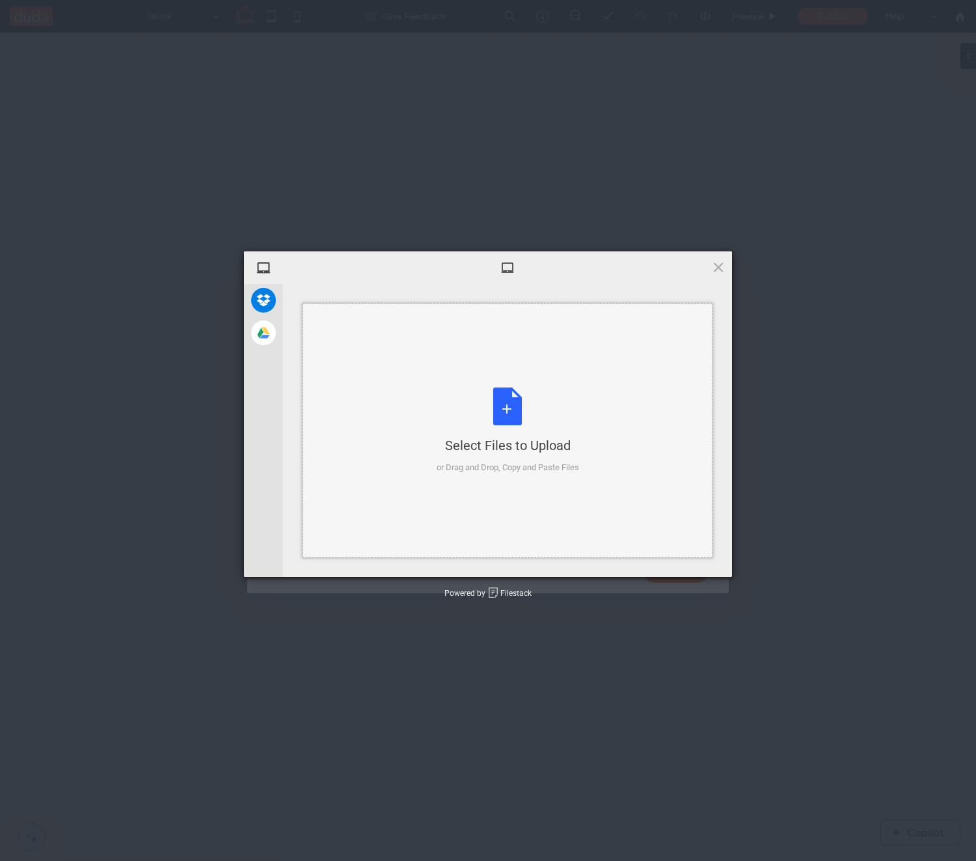
click at [495, 394] on div "Select Files to Upload or Drag and Drop, Copy and Paste Files" at bounding box center [508, 430] width 143 height 87
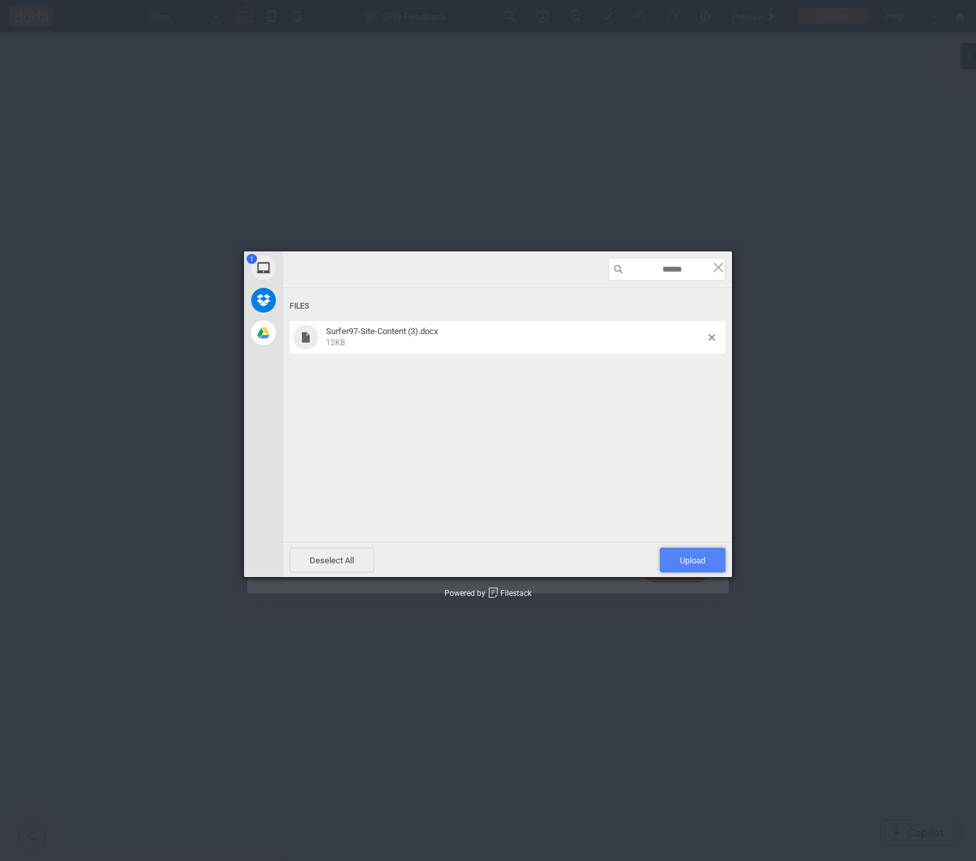
click at [687, 553] on span "Upload 1" at bounding box center [693, 559] width 66 height 25
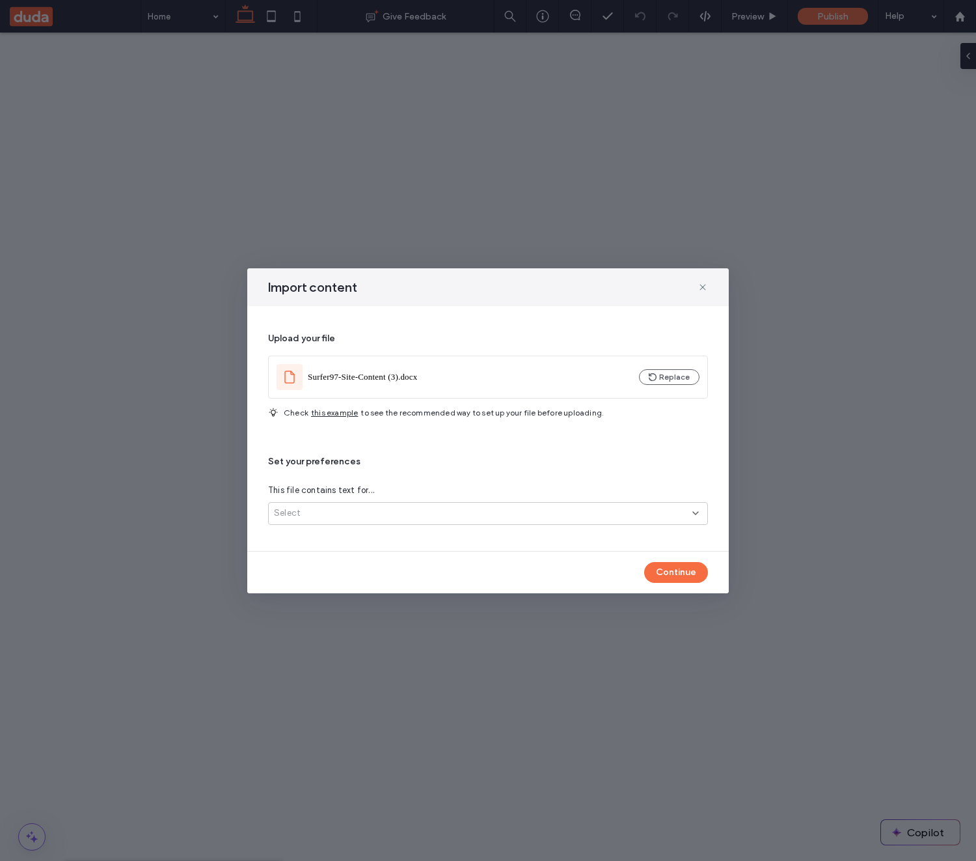
click at [460, 521] on div "Select" at bounding box center [488, 513] width 440 height 23
click at [417, 551] on div "Several site pages" at bounding box center [488, 558] width 439 height 23
click at [670, 572] on button "Continue" at bounding box center [676, 572] width 64 height 21
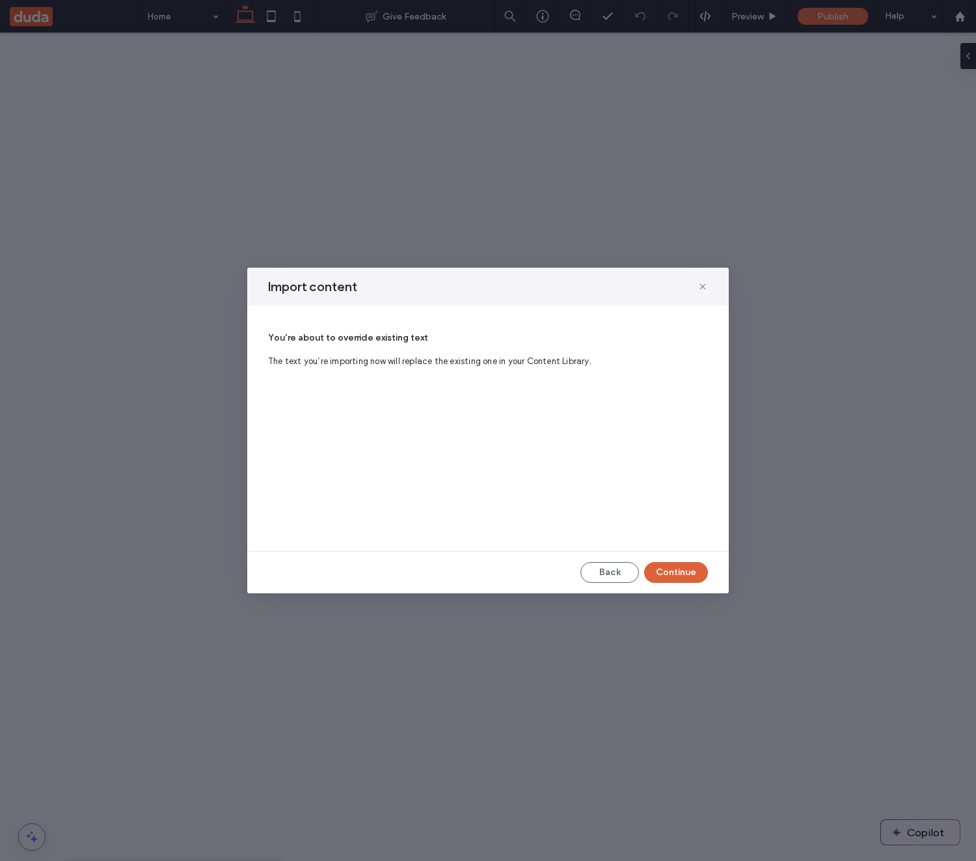
click at [679, 572] on button "Continue" at bounding box center [676, 572] width 64 height 21
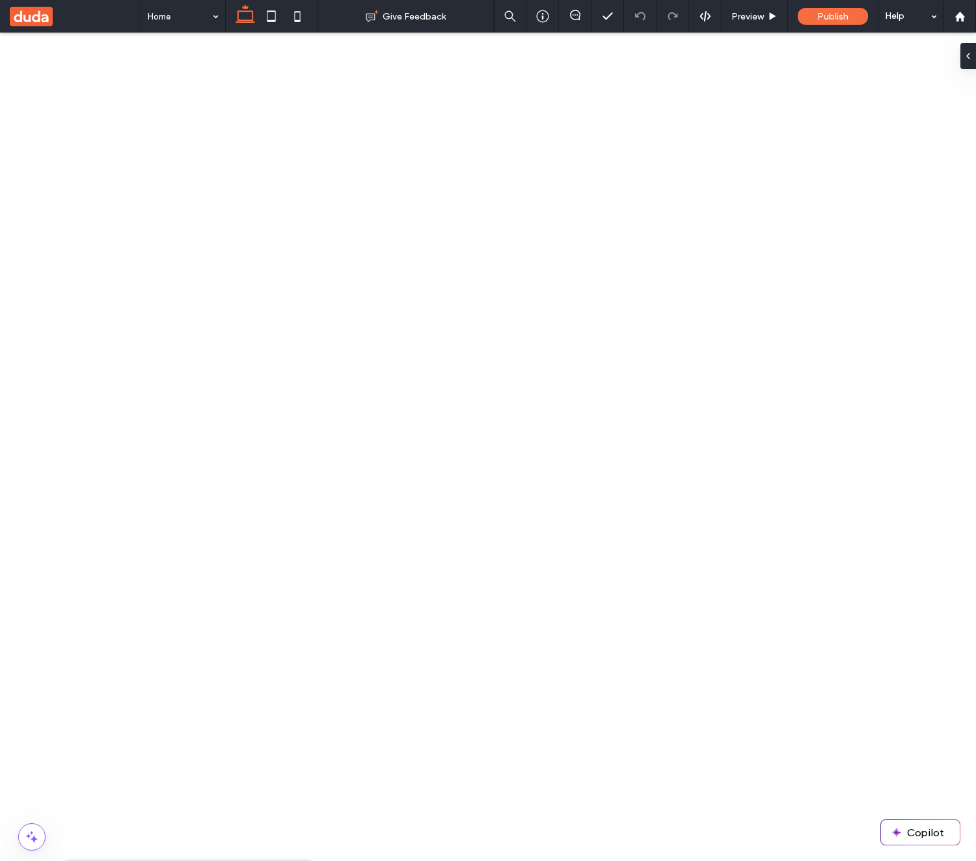
click at [144, 166] on div "Homepage" at bounding box center [186, 165] width 223 height 23
click at [141, 153] on div "About Us" at bounding box center [186, 142] width 223 height 23
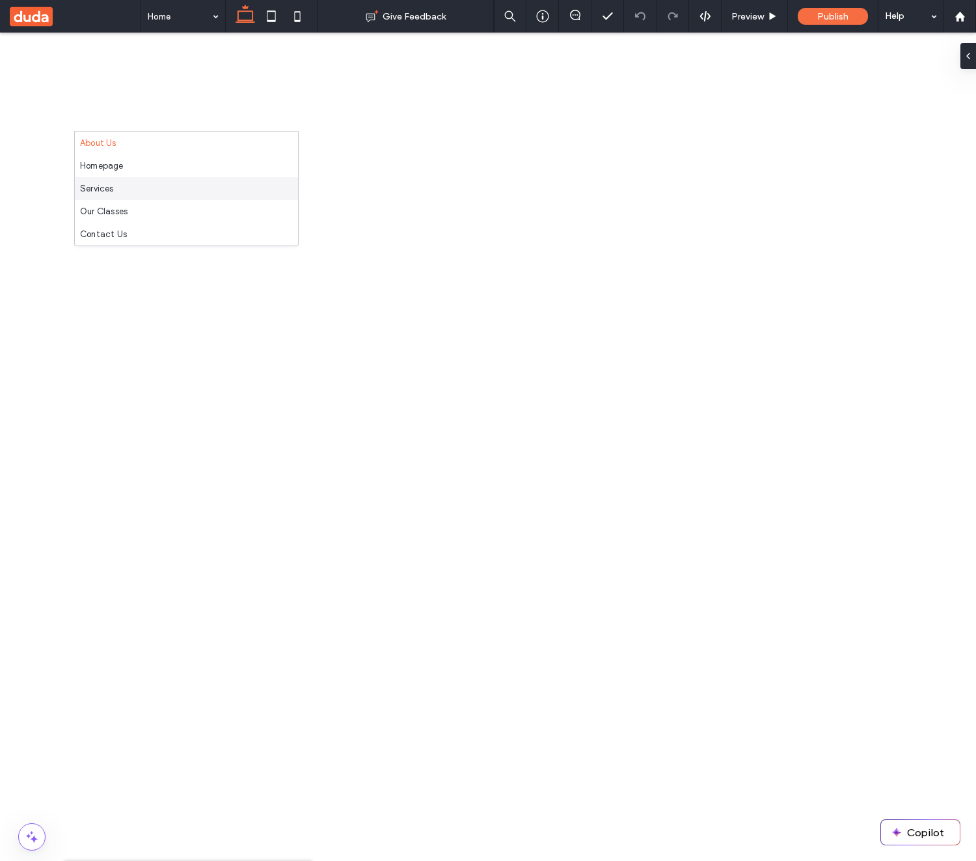
click at [149, 196] on div "Services" at bounding box center [186, 188] width 223 height 23
click at [144, 149] on div "About Us" at bounding box center [186, 142] width 223 height 23
click at [148, 204] on div "Our Classes" at bounding box center [186, 211] width 223 height 23
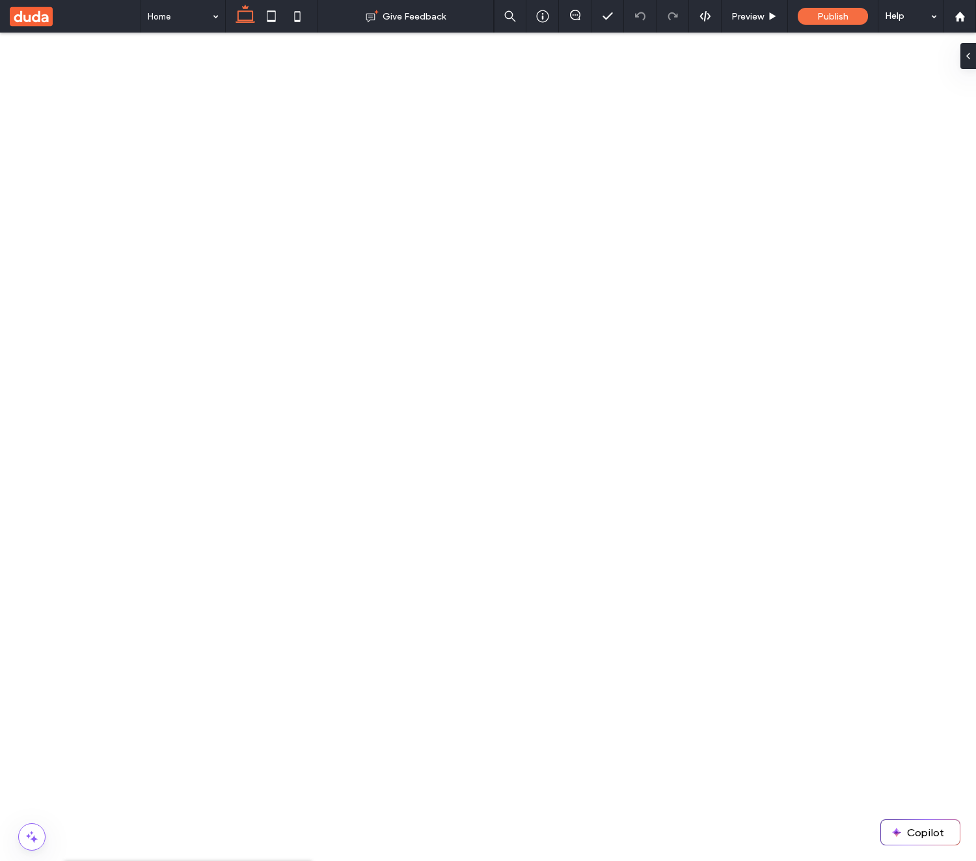
click at [154, 186] on div "Services" at bounding box center [186, 188] width 223 height 23
click at [137, 155] on div "Homepage" at bounding box center [186, 165] width 223 height 23
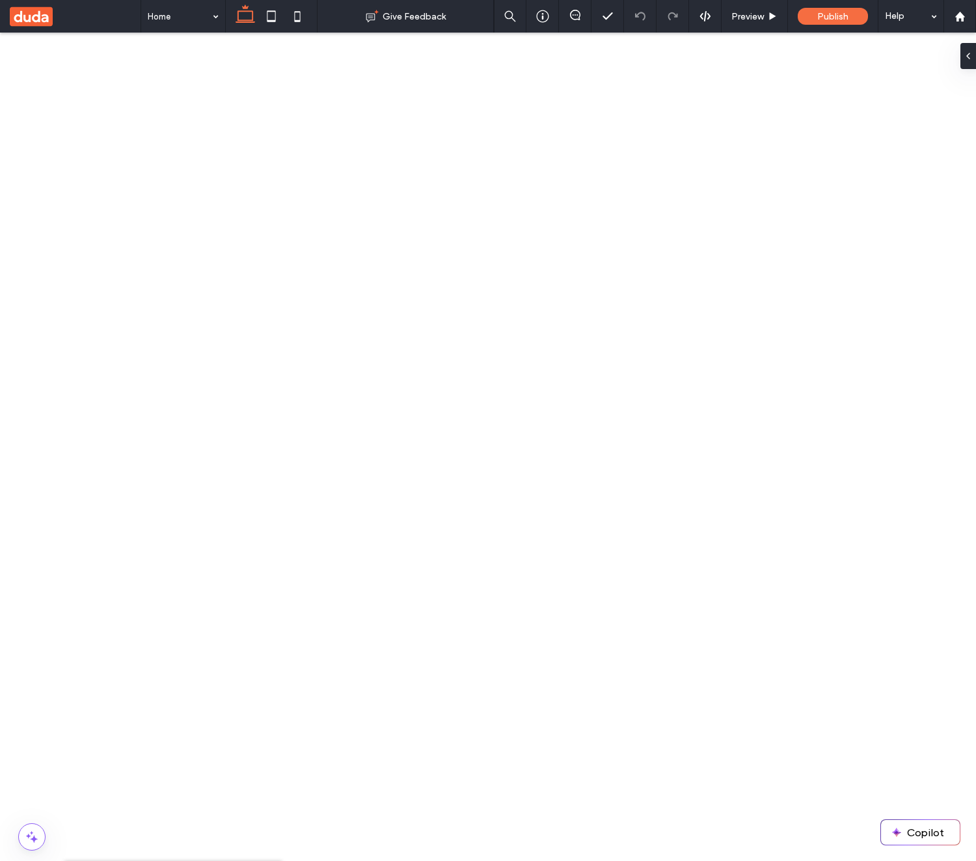
click at [87, 860] on icon at bounding box center [84, 878] width 10 height 10
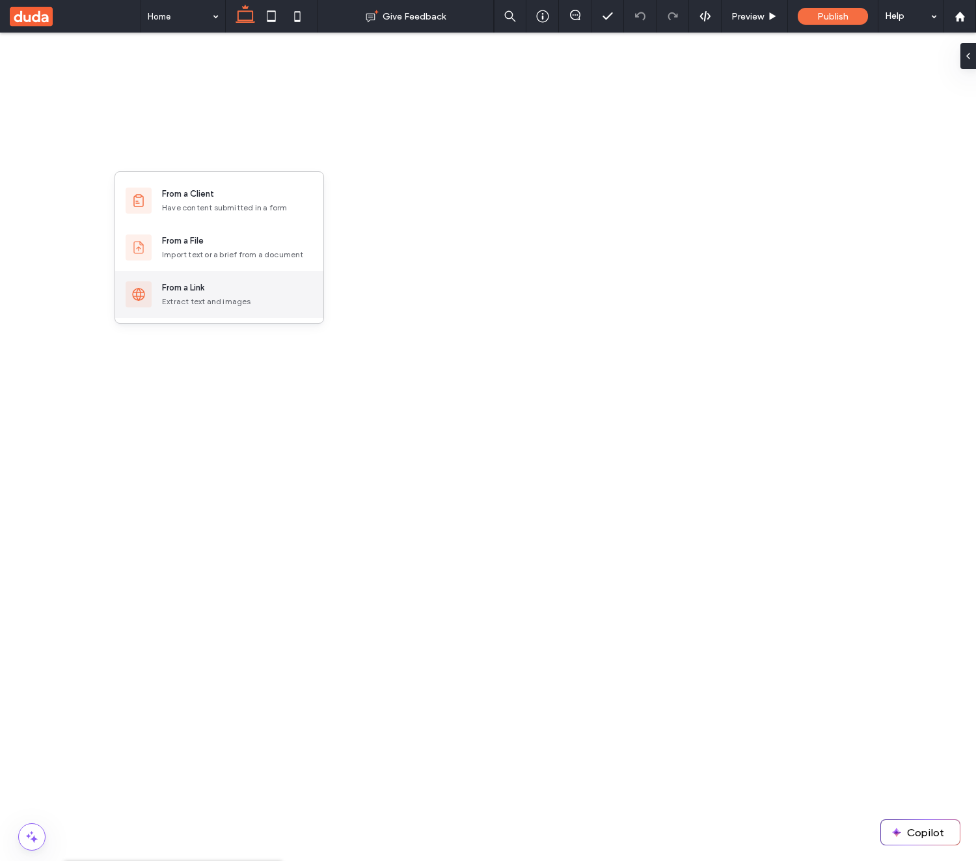
click at [238, 288] on div "From a Link" at bounding box center [237, 287] width 151 height 13
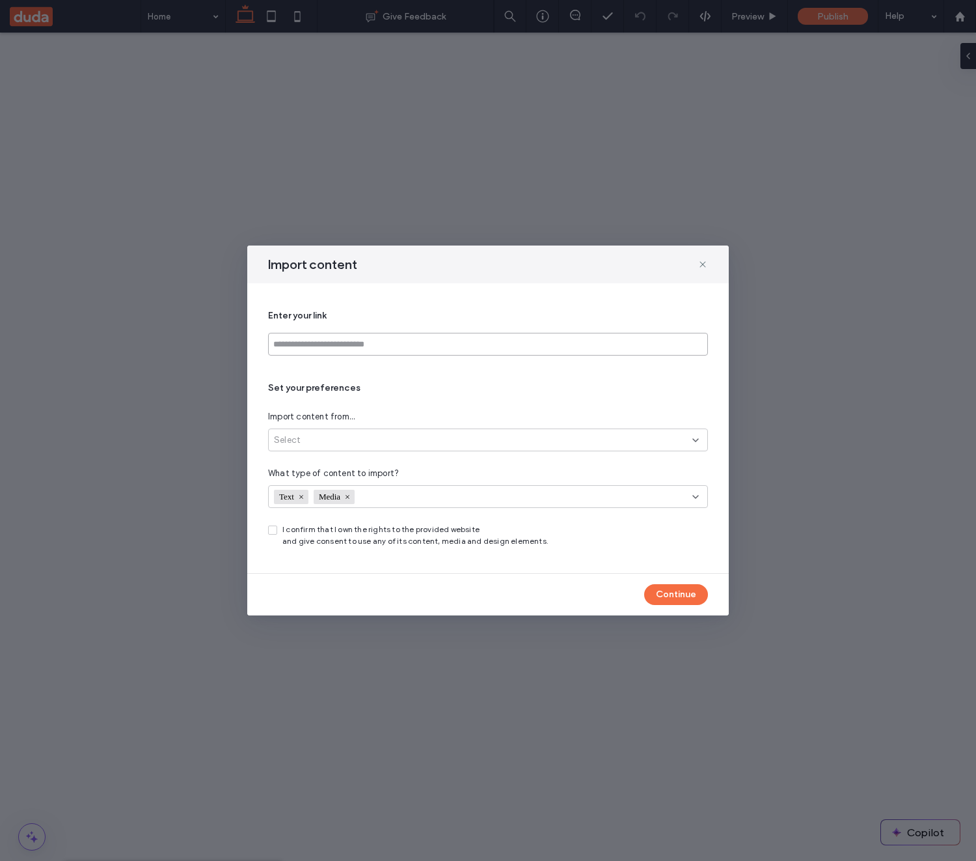
click at [372, 335] on input at bounding box center [488, 344] width 440 height 23
paste input "**********"
type input "**********"
click at [339, 445] on div "Select" at bounding box center [483, 440] width 419 height 13
click at [316, 464] on span "Link’s exact page" at bounding box center [309, 462] width 70 height 13
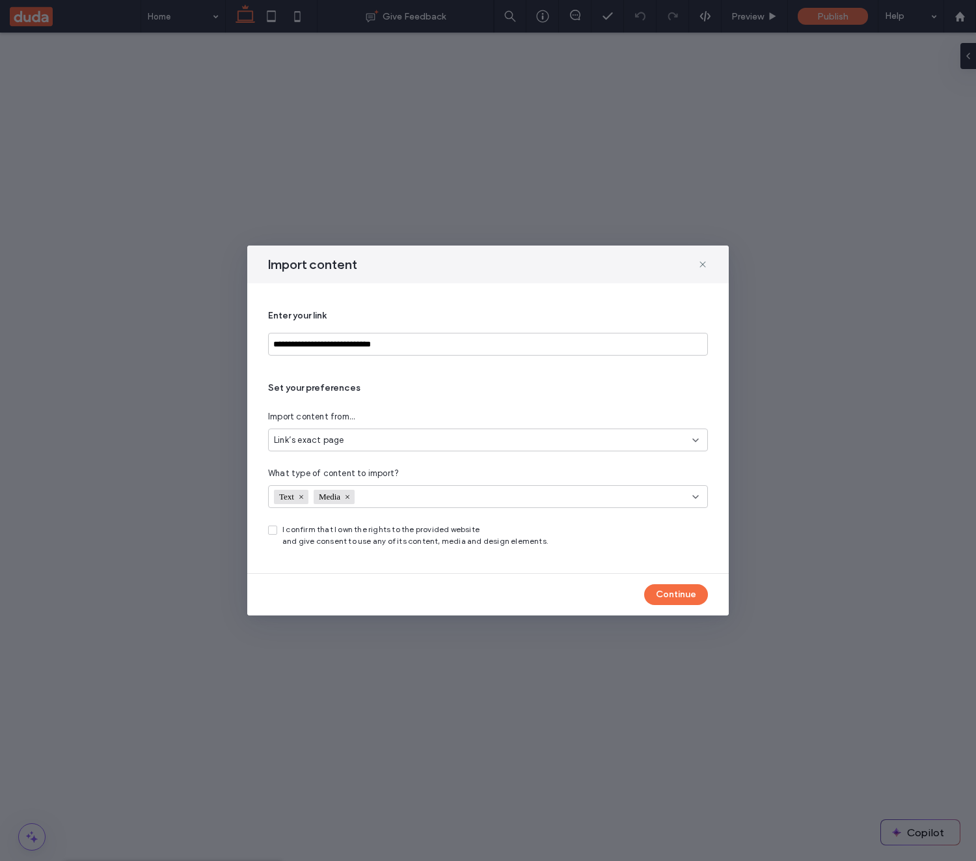
click at [271, 529] on icon at bounding box center [272, 530] width 5 height 4
click at [672, 596] on button "Continue" at bounding box center [676, 594] width 64 height 21
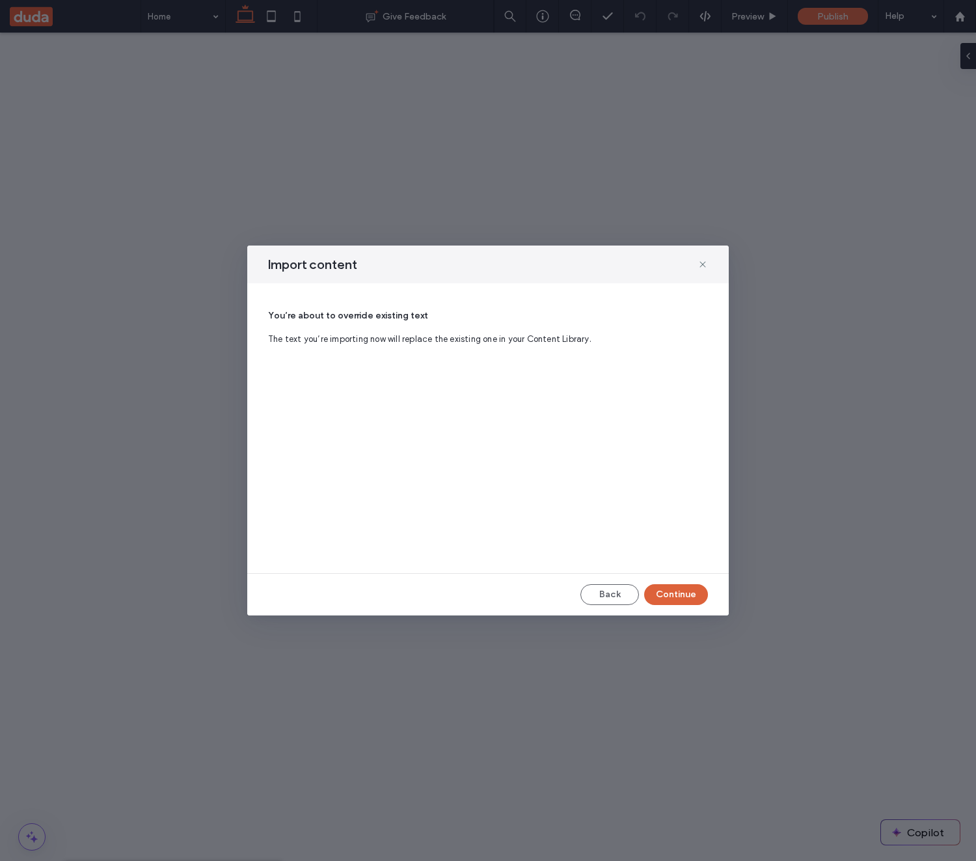
click at [672, 596] on button "Continue" at bounding box center [676, 594] width 64 height 21
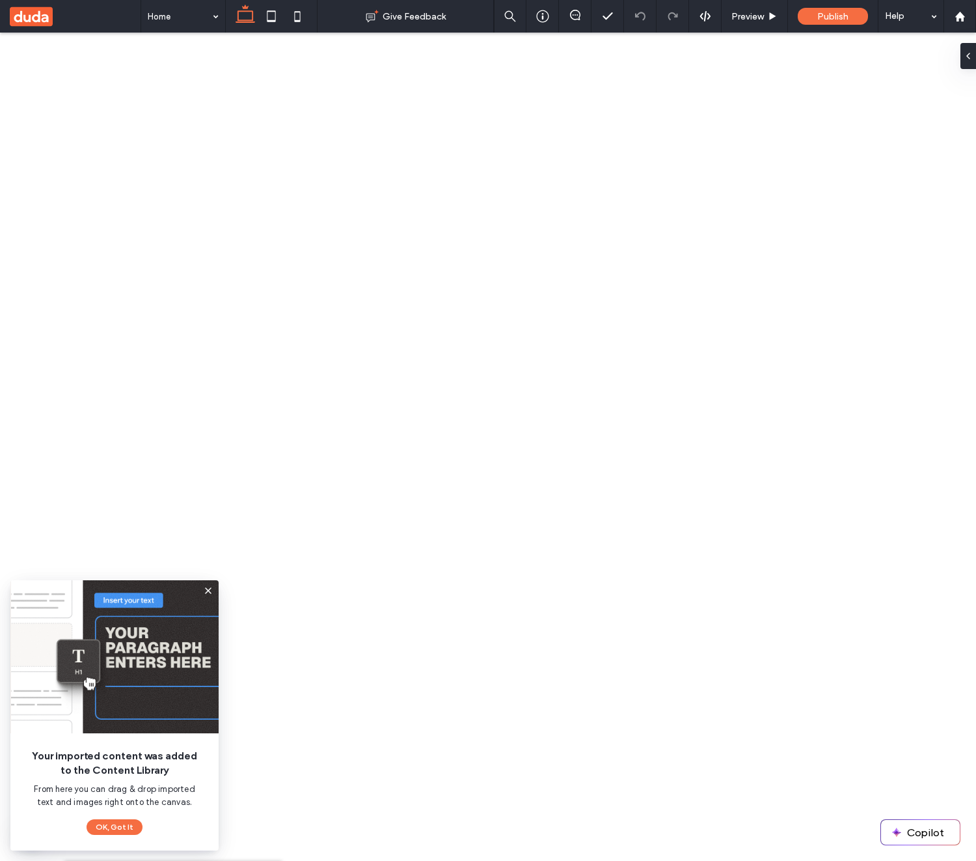
click at [81, 860] on icon at bounding box center [84, 878] width 10 height 10
click at [214, 258] on div "Import text or a brief from a document" at bounding box center [237, 255] width 151 height 12
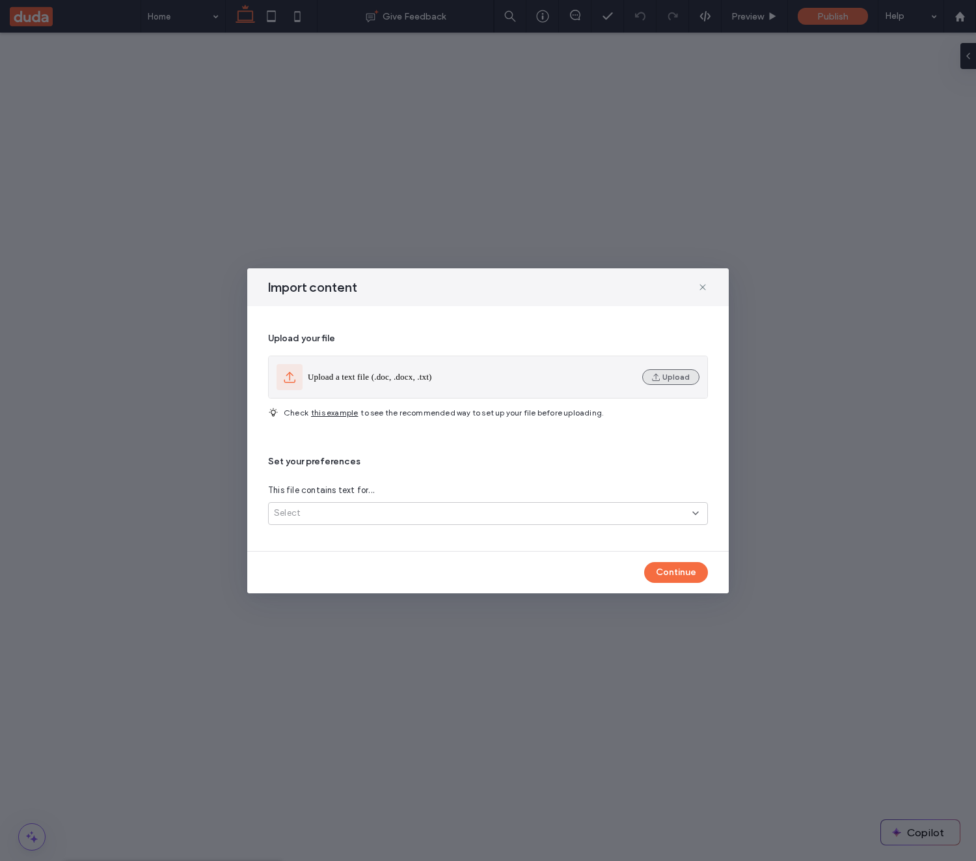
click at [657, 379] on icon "button" at bounding box center [656, 377] width 10 height 10
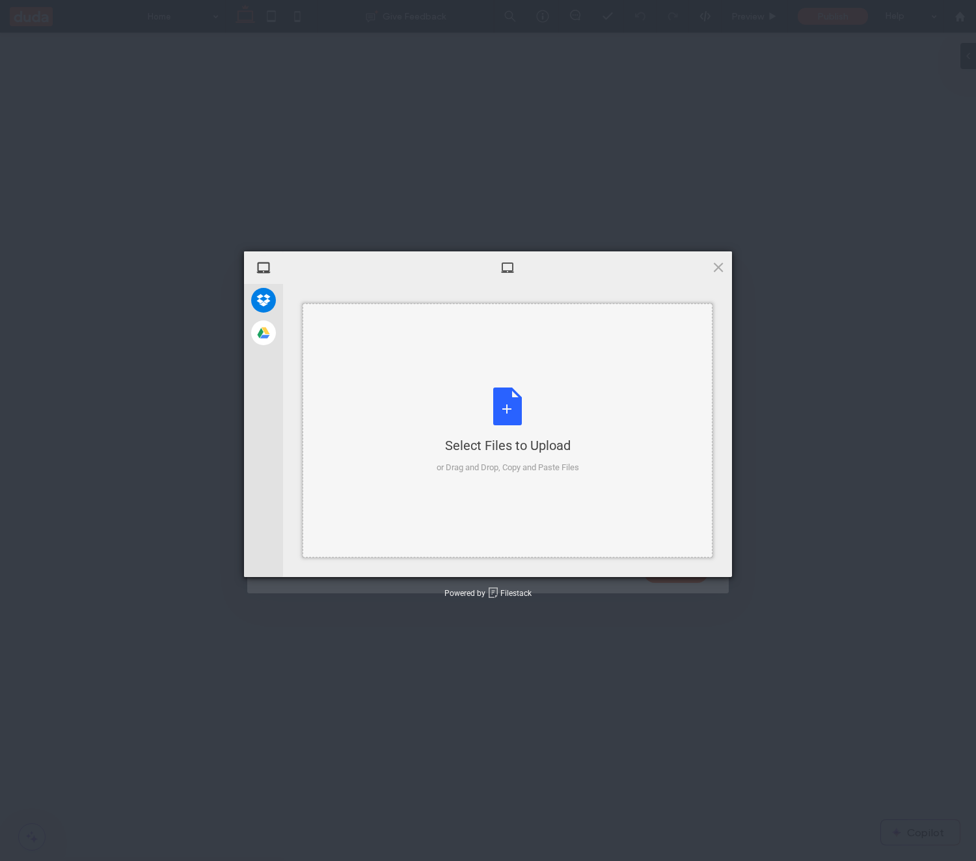
click at [561, 409] on div "Select Files to Upload or Drag and Drop, Copy and Paste Files" at bounding box center [508, 430] width 143 height 87
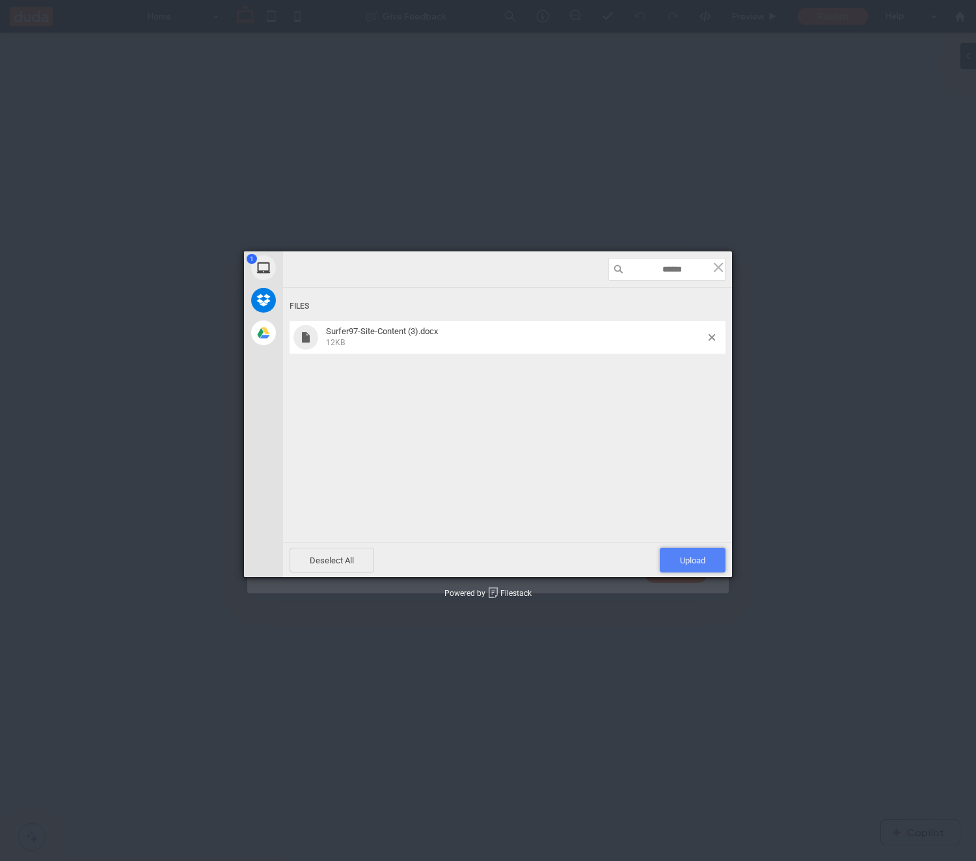
click at [689, 556] on span "Upload 1" at bounding box center [692, 560] width 25 height 10
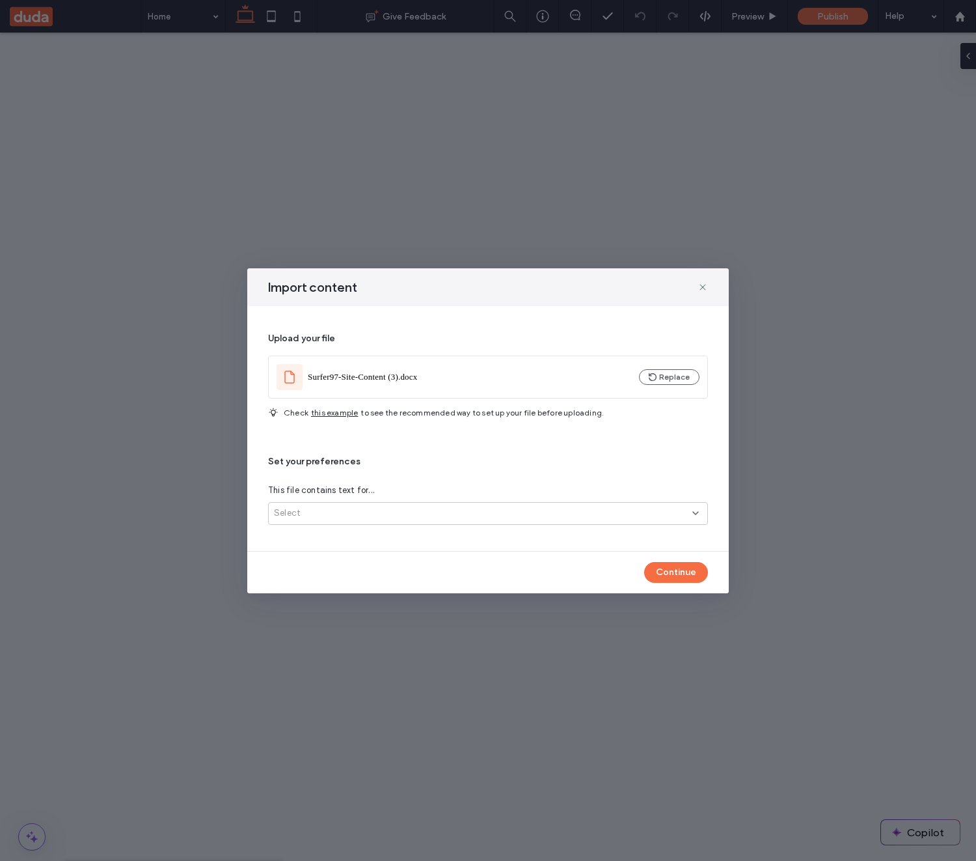
click at [594, 519] on div "Select" at bounding box center [483, 512] width 419 height 13
click at [475, 536] on div "One site page" at bounding box center [488, 536] width 439 height 23
click at [525, 518] on div "One site page" at bounding box center [483, 512] width 419 height 13
click at [400, 551] on div "Several site pages" at bounding box center [488, 558] width 439 height 23
click at [655, 570] on button "Continue" at bounding box center [676, 572] width 64 height 21
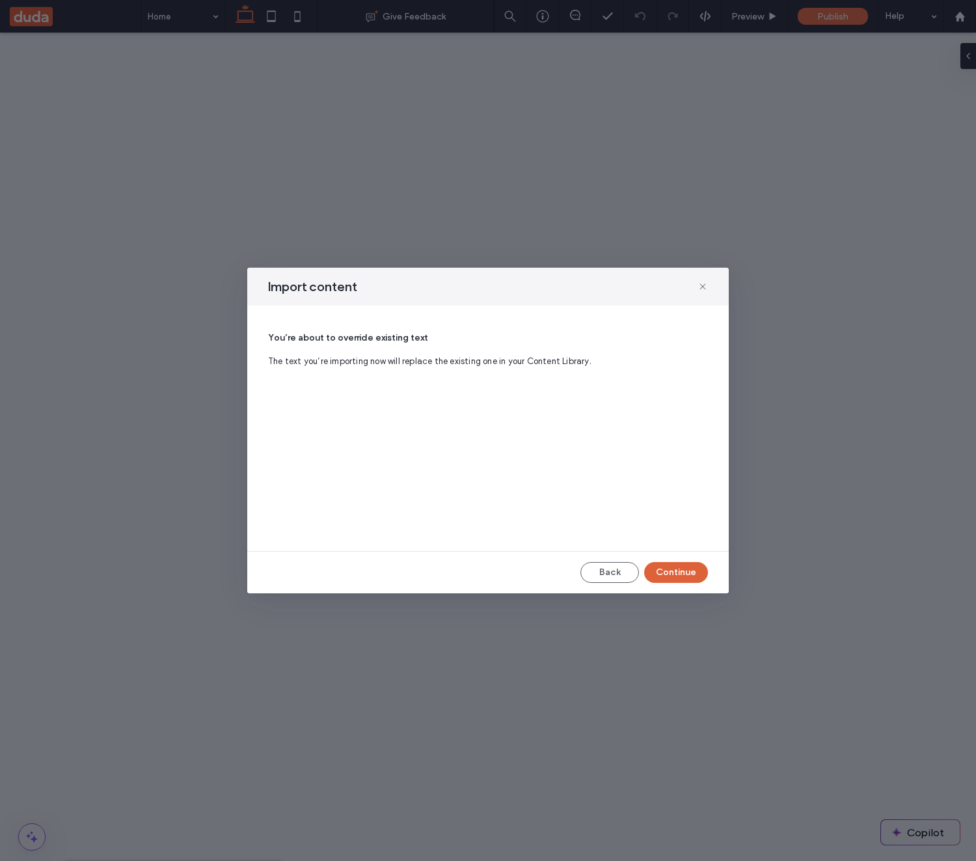
click at [682, 577] on button "Continue" at bounding box center [676, 572] width 64 height 21
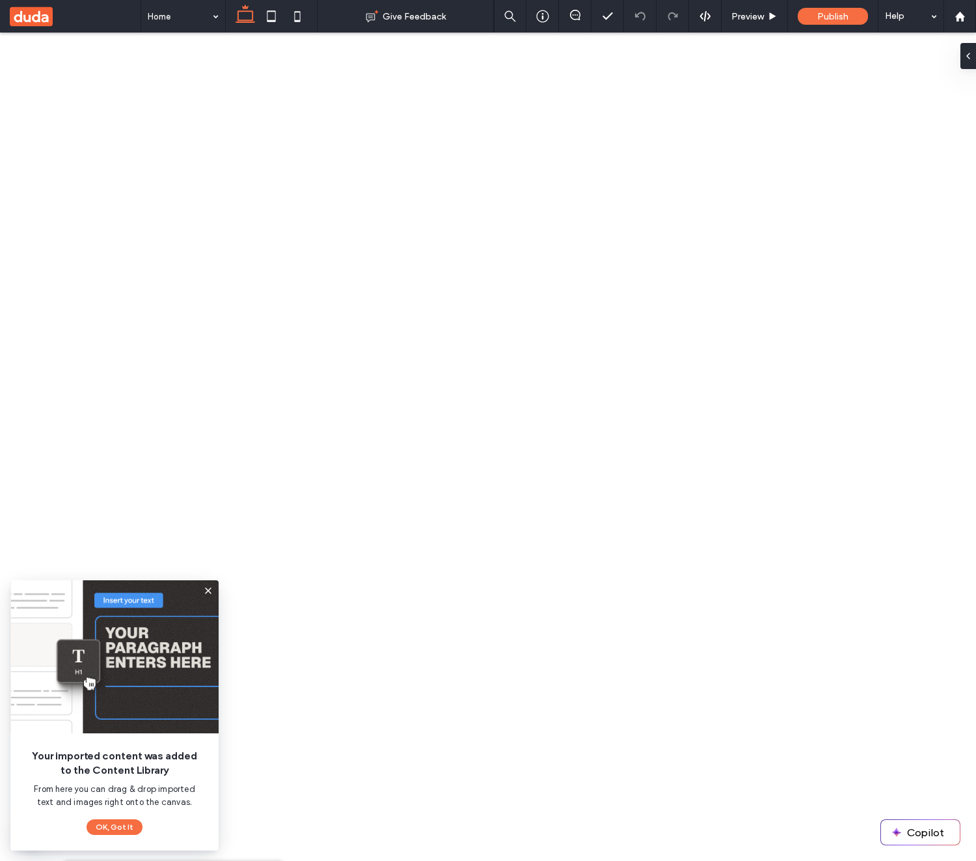
click at [158, 178] on div "Services" at bounding box center [186, 188] width 223 height 23
click at [89, 860] on icon at bounding box center [84, 878] width 10 height 10
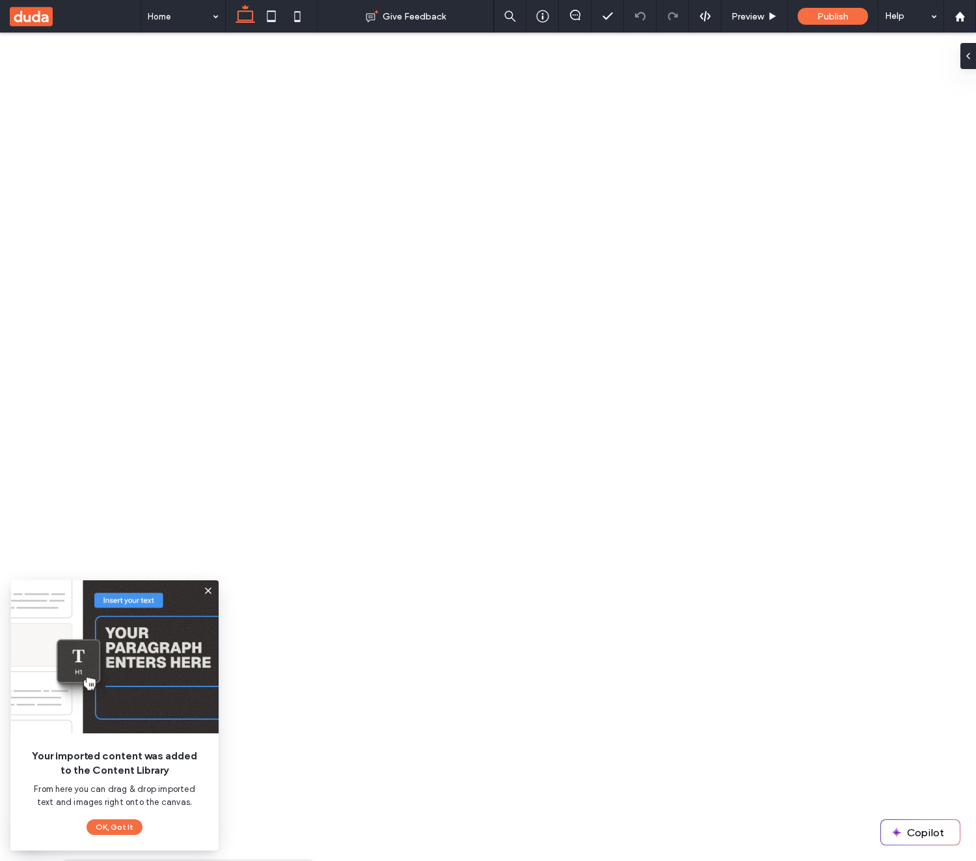
click at [136, 224] on div "Contact Us" at bounding box center [186, 234] width 223 height 23
click at [83, 860] on icon at bounding box center [84, 878] width 10 height 10
click at [87, 860] on div "Site Text" at bounding box center [187, 878] width 247 height 34
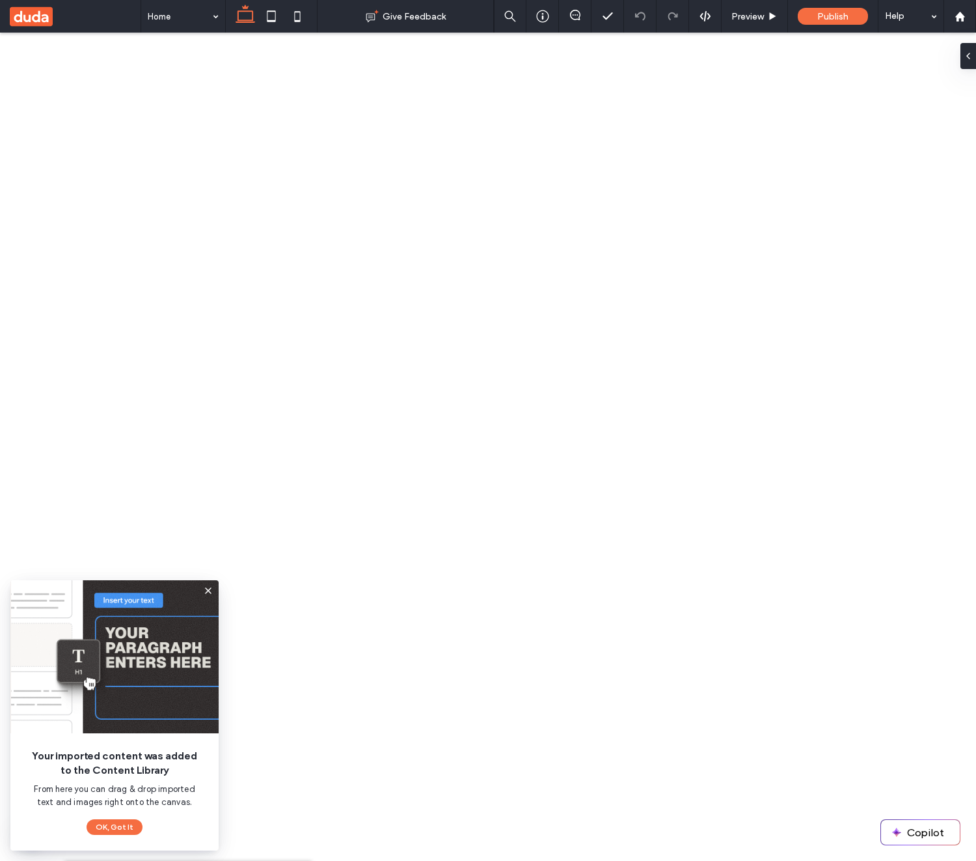
click at [88, 860] on icon at bounding box center [84, 878] width 10 height 10
click at [130, 823] on button "OK, Got It" at bounding box center [115, 827] width 56 height 16
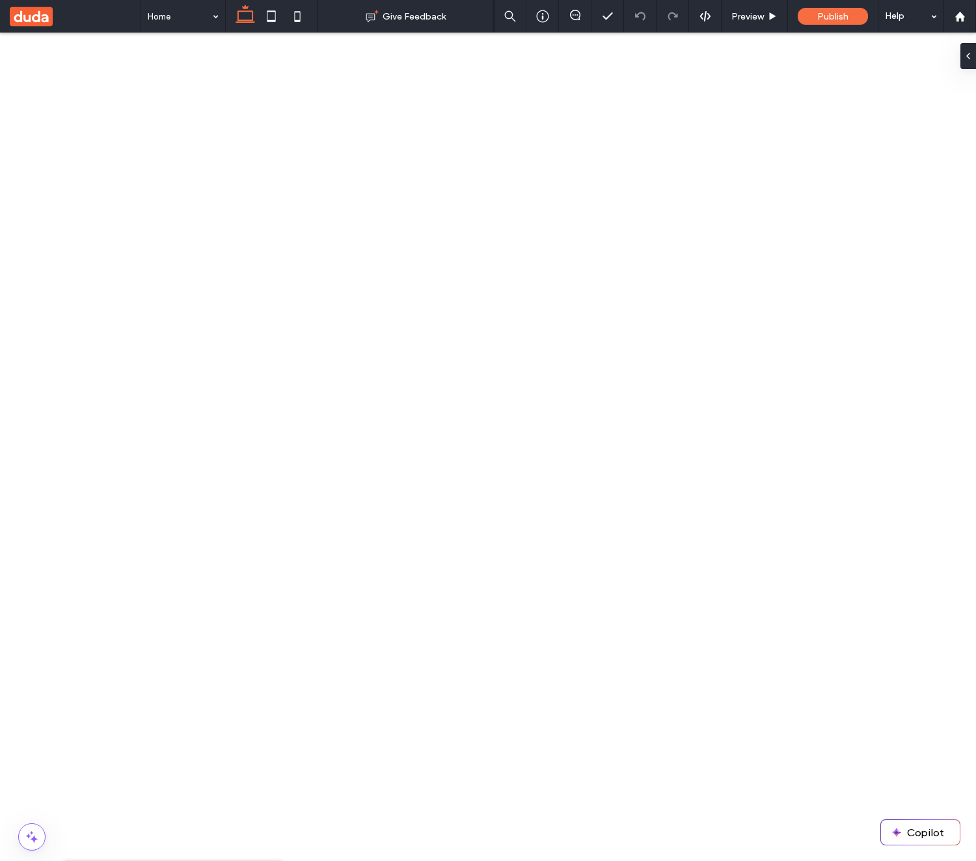
click at [216, 245] on div "From a File" at bounding box center [242, 240] width 151 height 13
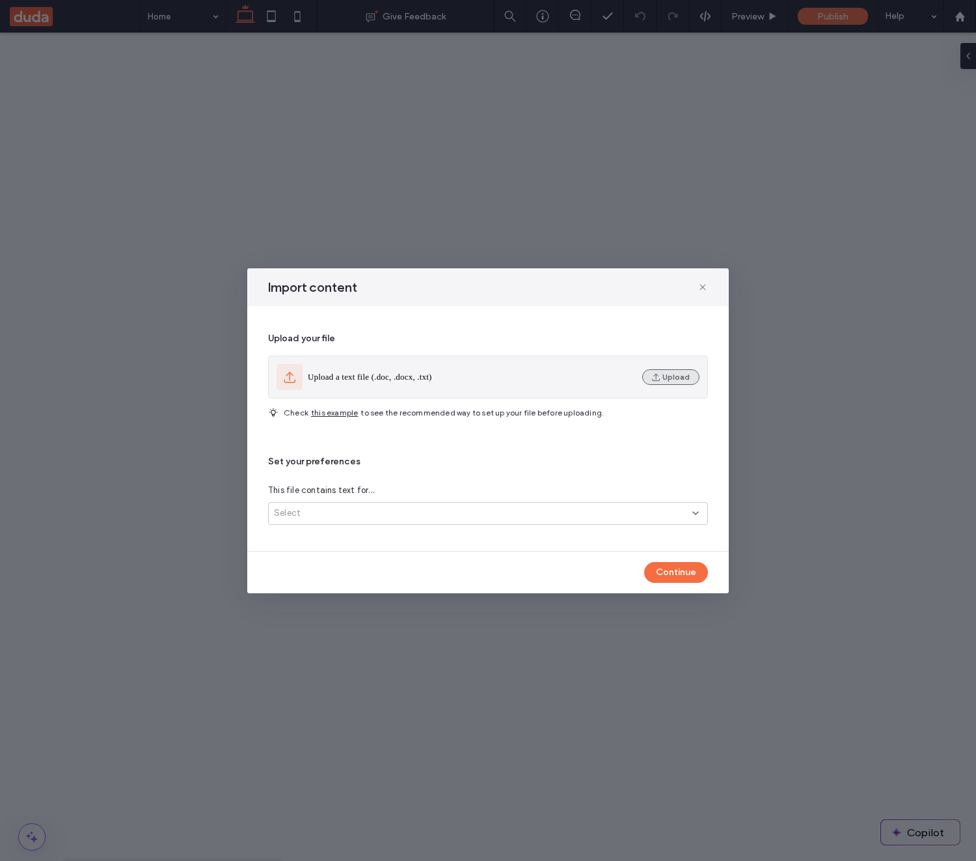
click at [661, 380] on icon "button" at bounding box center [656, 377] width 10 height 10
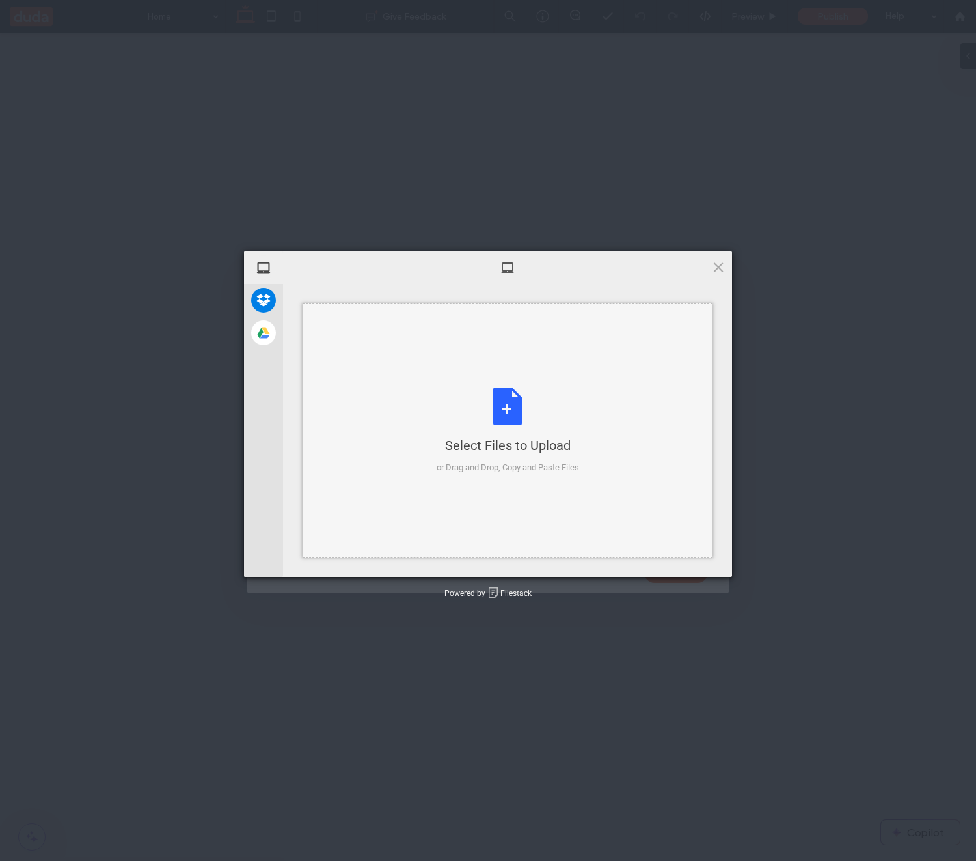
click at [539, 450] on div "Select Files to Upload" at bounding box center [508, 445] width 143 height 18
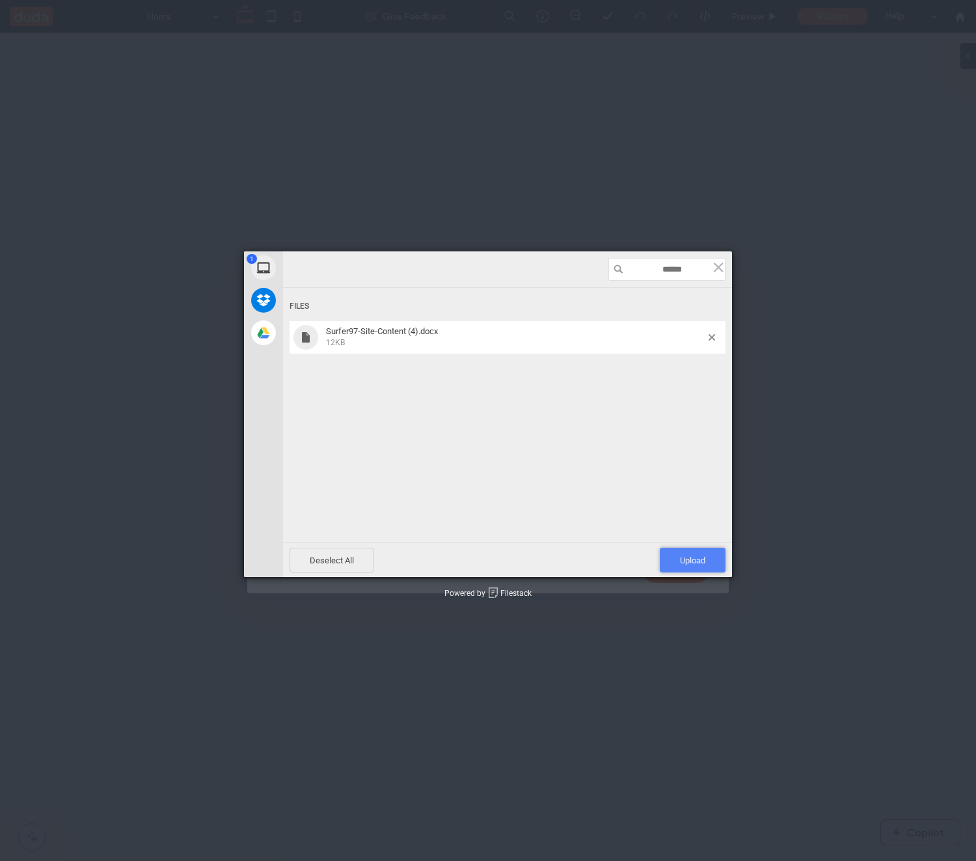
click at [677, 553] on span "Upload 1" at bounding box center [693, 559] width 66 height 25
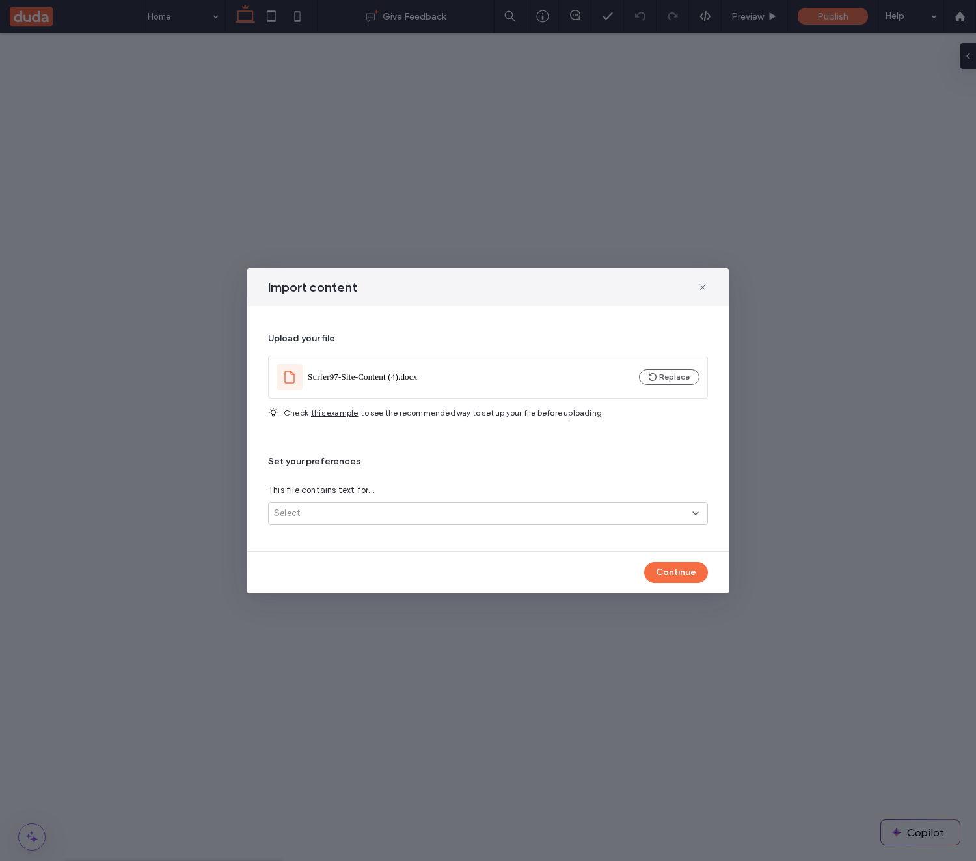
click at [379, 514] on div "Select" at bounding box center [483, 512] width 419 height 13
click at [336, 556] on span "Several site pages" at bounding box center [311, 559] width 74 height 13
click at [659, 575] on button "Continue" at bounding box center [676, 572] width 64 height 21
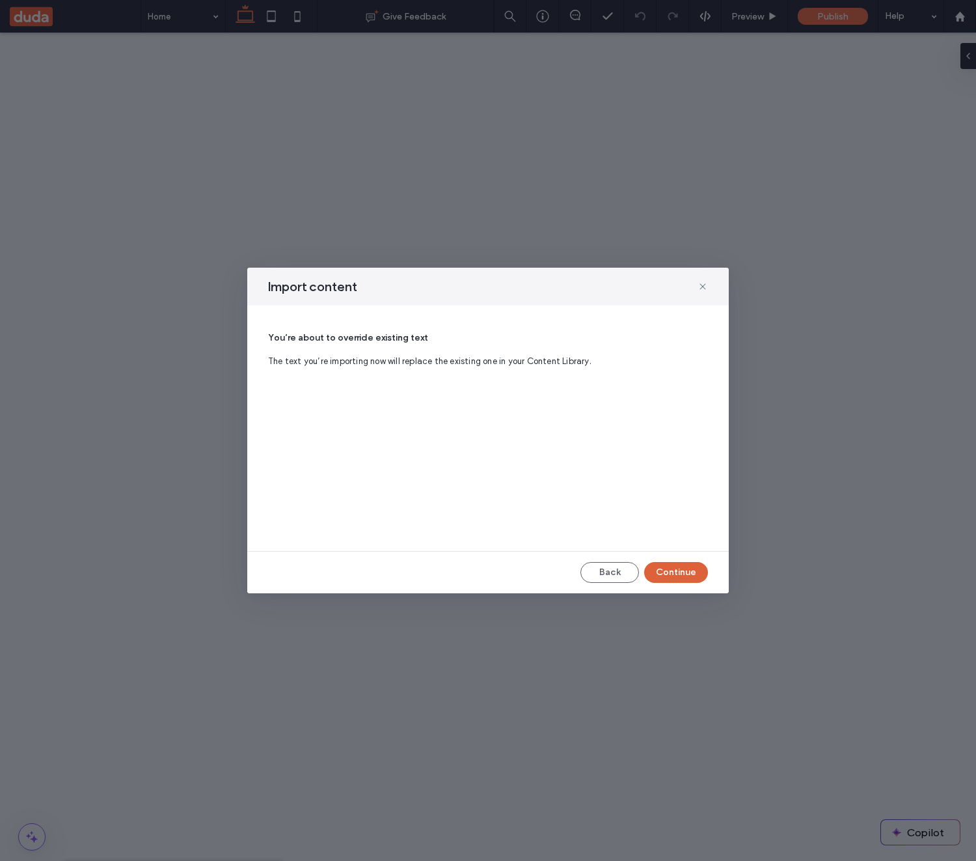
click at [657, 575] on button "Continue" at bounding box center [676, 572] width 64 height 21
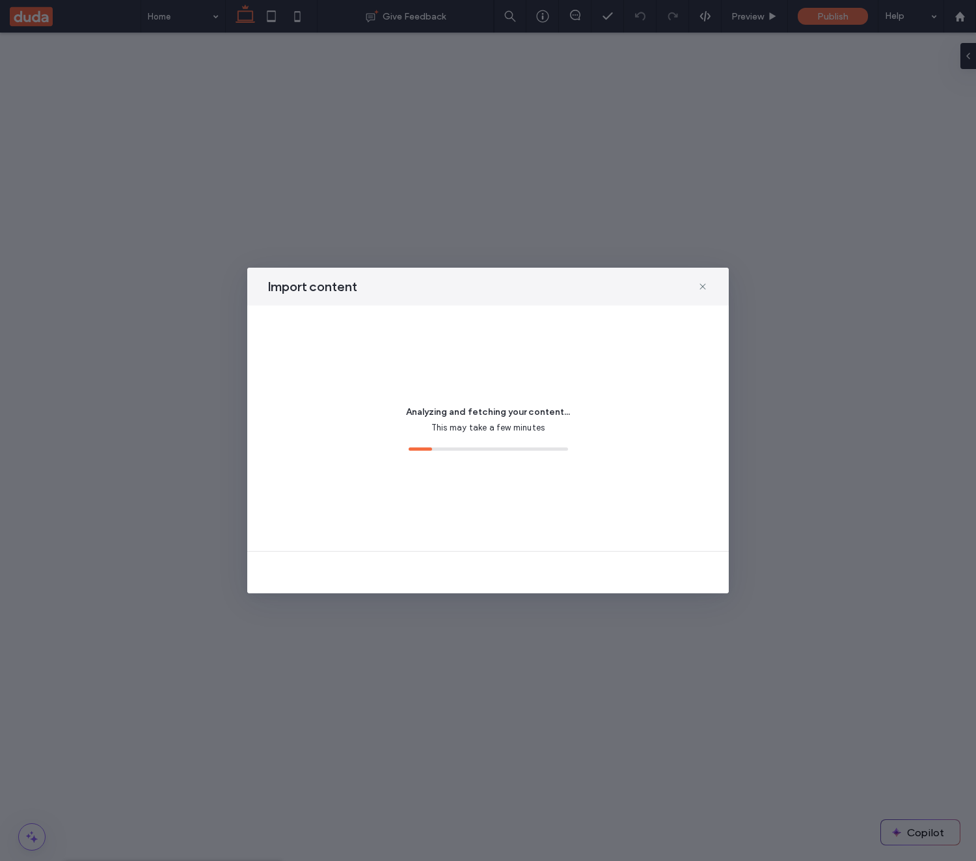
click at [214, 469] on div "Import content Analyzing and fetching your content... This may take a few minut…" at bounding box center [488, 430] width 976 height 861
click at [704, 285] on use at bounding box center [703, 286] width 6 height 6
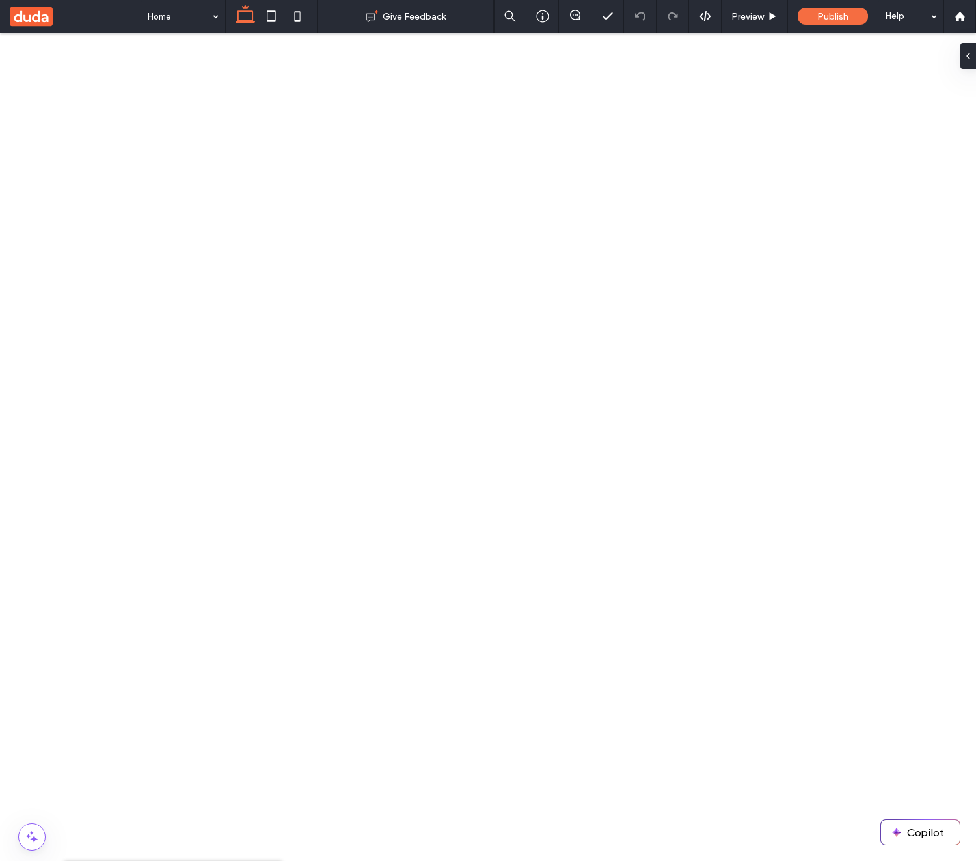
click at [255, 247] on div "From a File" at bounding box center [237, 240] width 151 height 13
